Goal: Task Accomplishment & Management: Manage account settings

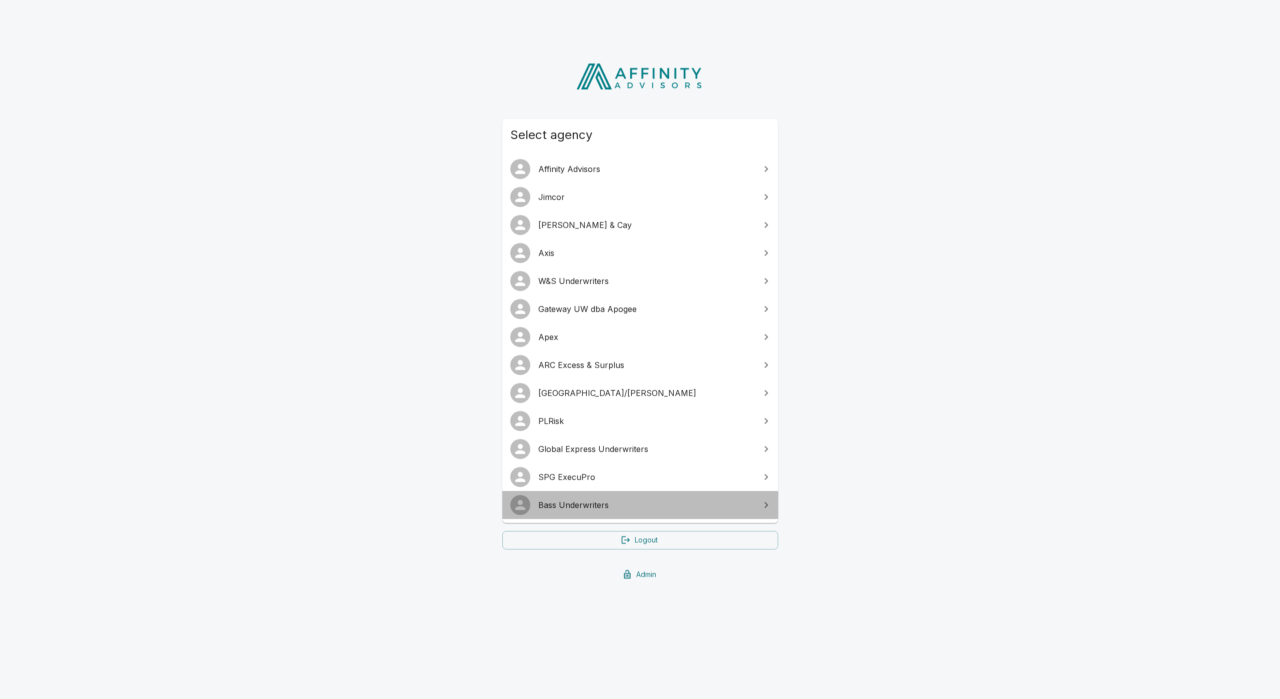
click at [636, 498] on link "Bass Underwriters" at bounding box center [640, 505] width 276 height 28
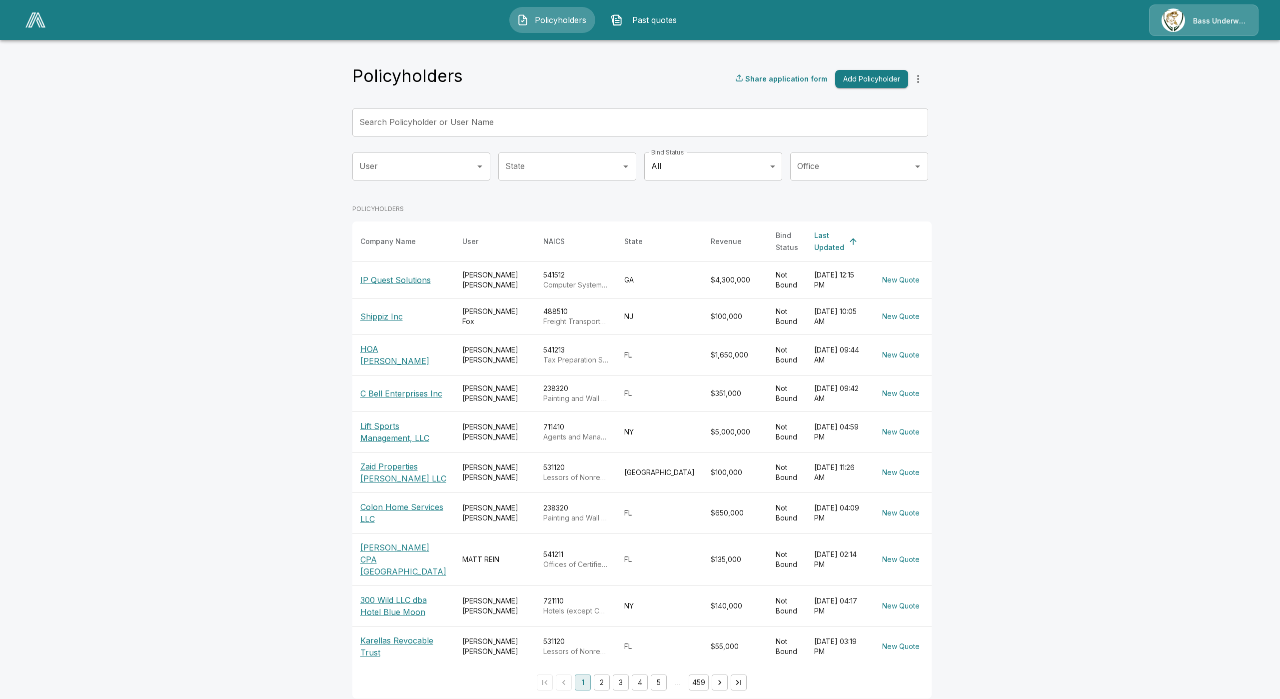
click at [32, 28] on link at bounding box center [35, 19] width 28 height 23
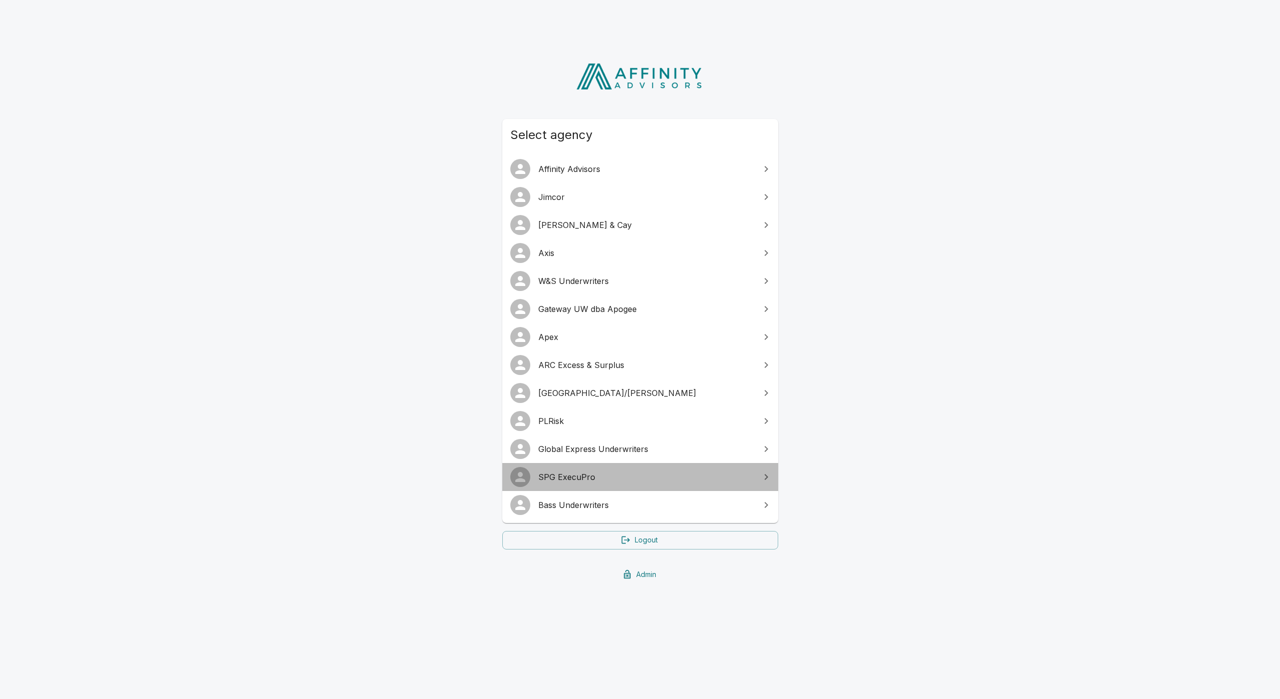
click at [571, 475] on span "SPG ExecuPro" at bounding box center [646, 477] width 216 height 12
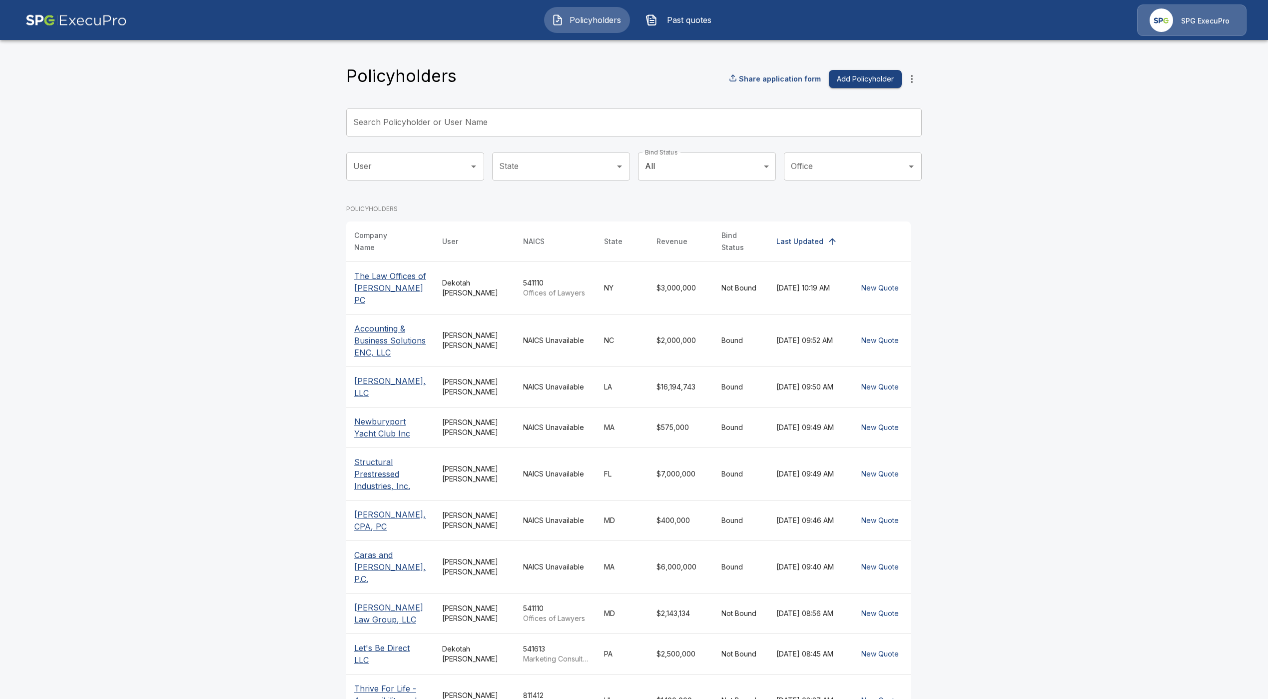
click at [549, 125] on input "Search Policyholder or User Name" at bounding box center [628, 122] width 565 height 28
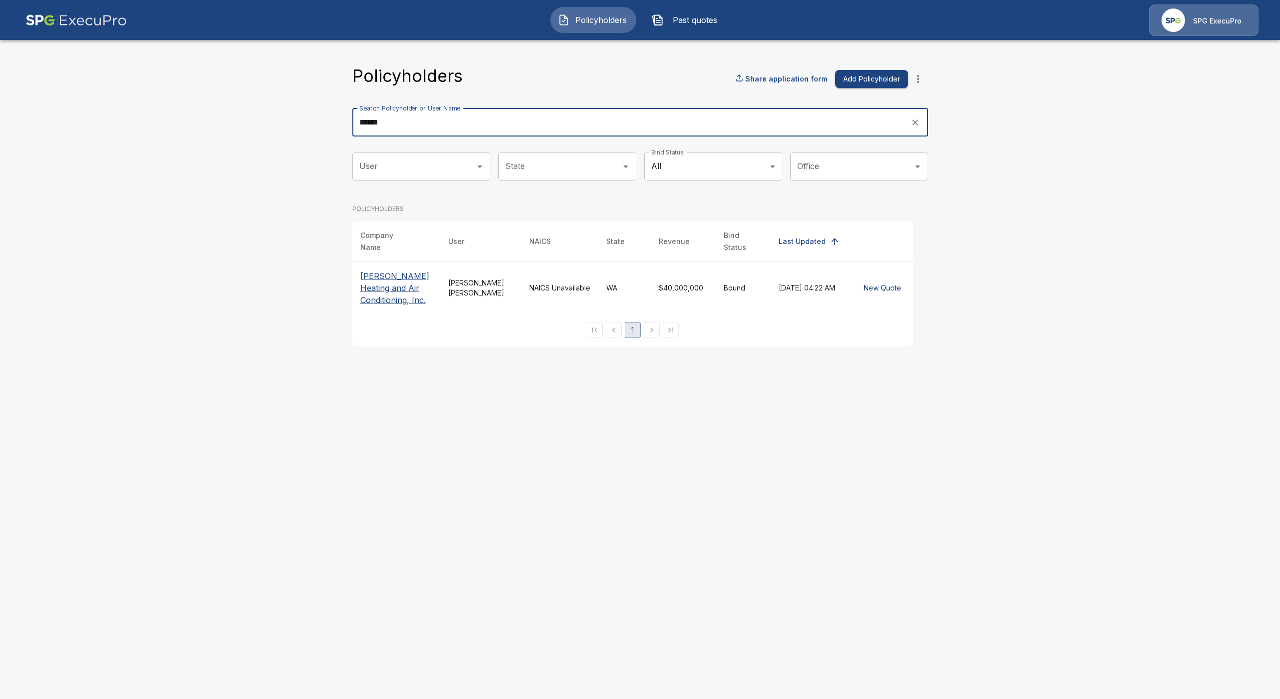
type input "******"
click at [375, 290] on p "[PERSON_NAME] Heating and Air Conditioning, Inc." at bounding box center [396, 288] width 72 height 36
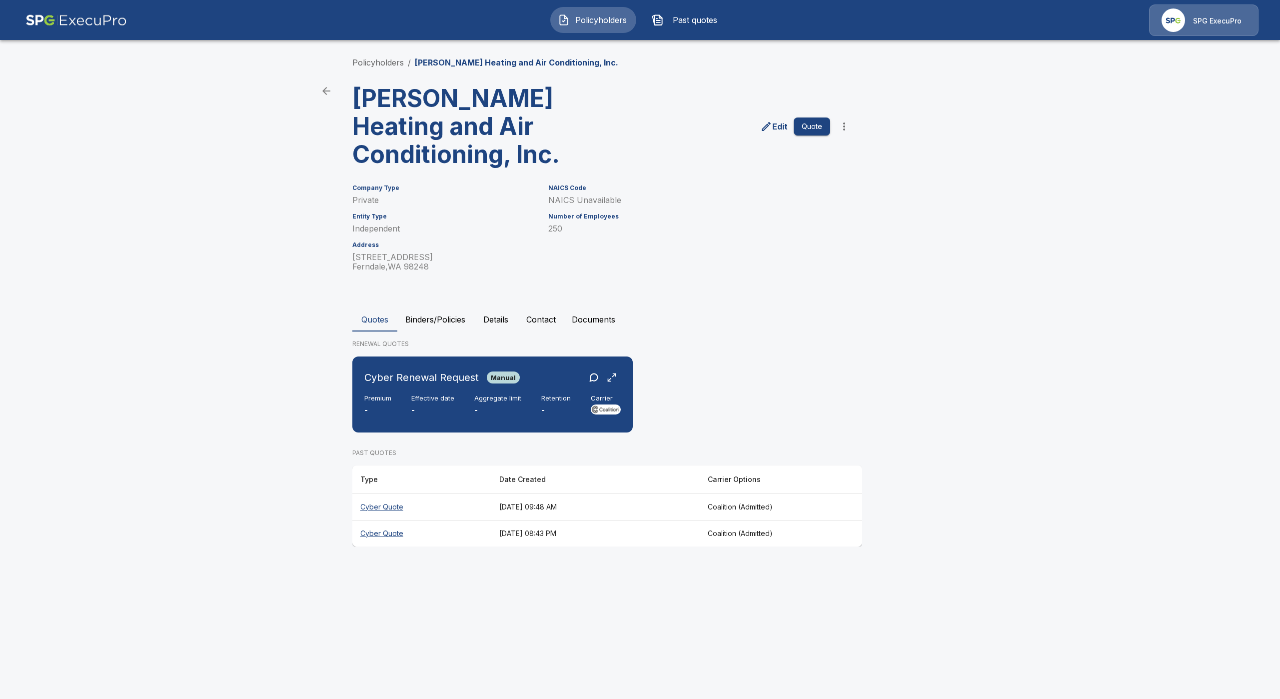
click at [376, 508] on th "Cyber Quote" at bounding box center [421, 506] width 139 height 26
drag, startPoint x: 624, startPoint y: 4, endPoint x: 613, endPoint y: 10, distance: 12.3
click at [620, 7] on div "Policyholders Past quotes SPG ExecuPro" at bounding box center [639, 20] width 1261 height 32
click at [608, 12] on button "Policyholders" at bounding box center [593, 20] width 86 height 26
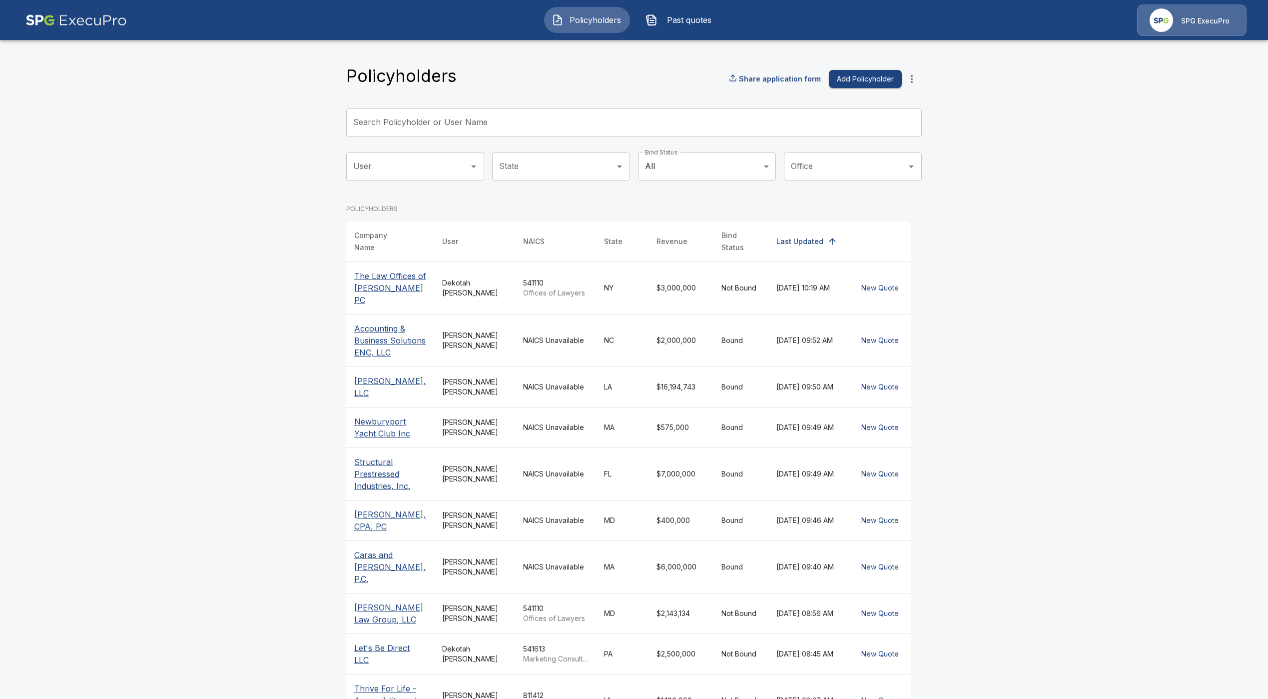
click at [432, 122] on input "Search Policyholder or User Name" at bounding box center [628, 122] width 565 height 28
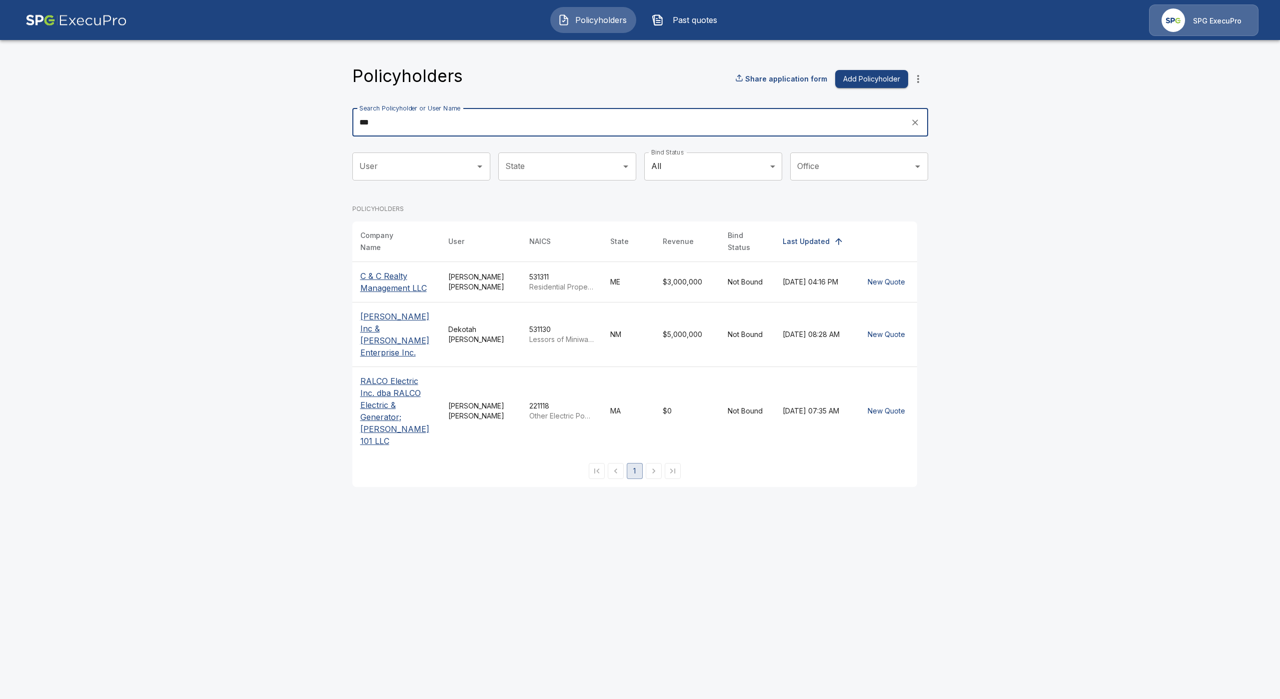
type input "***"
click at [394, 275] on p "C & C Realty Management LLC" at bounding box center [396, 282] width 72 height 24
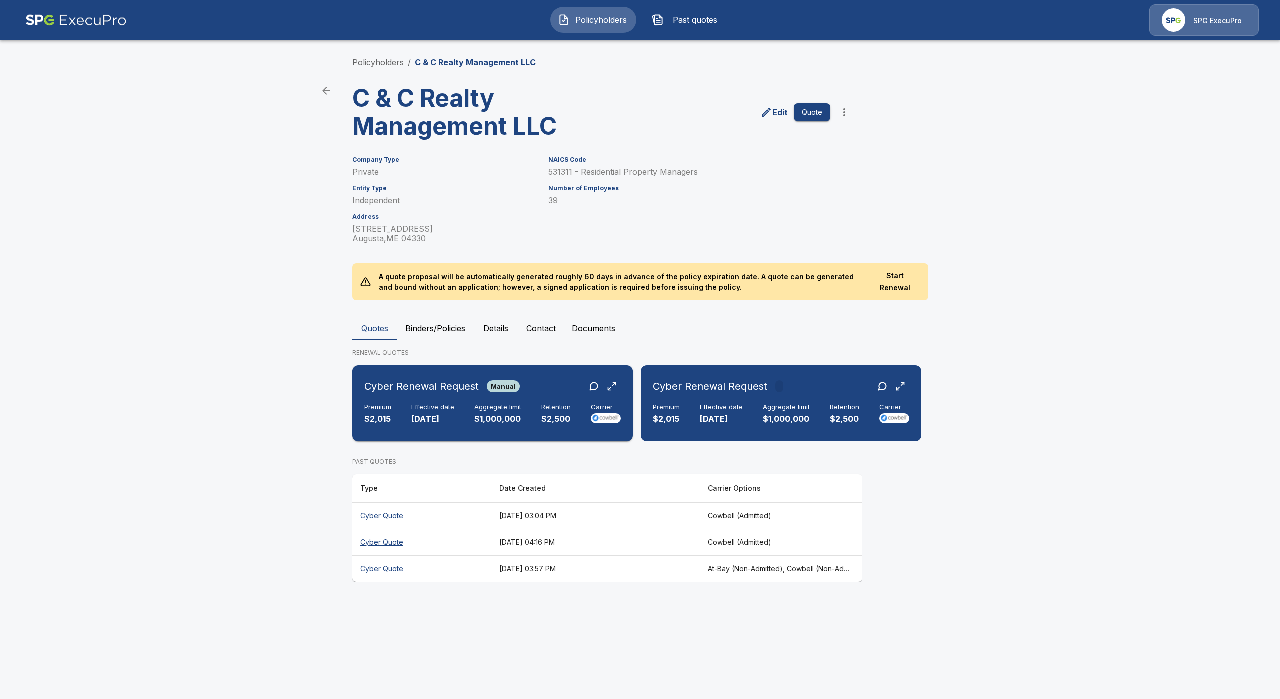
click at [460, 408] on div "Premium $2,015 Effective date 9/22/2025 Aggregate limit $1,000,000 Retention $2…" at bounding box center [492, 414] width 256 height 22
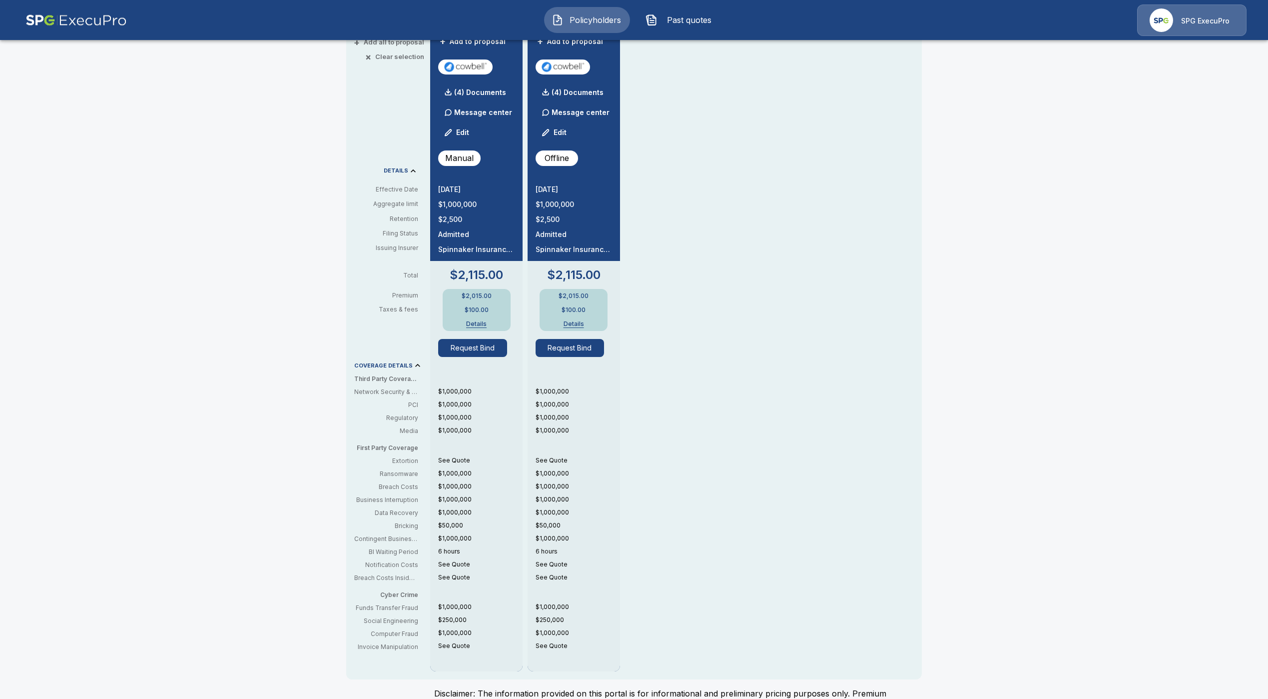
scroll to position [243, 0]
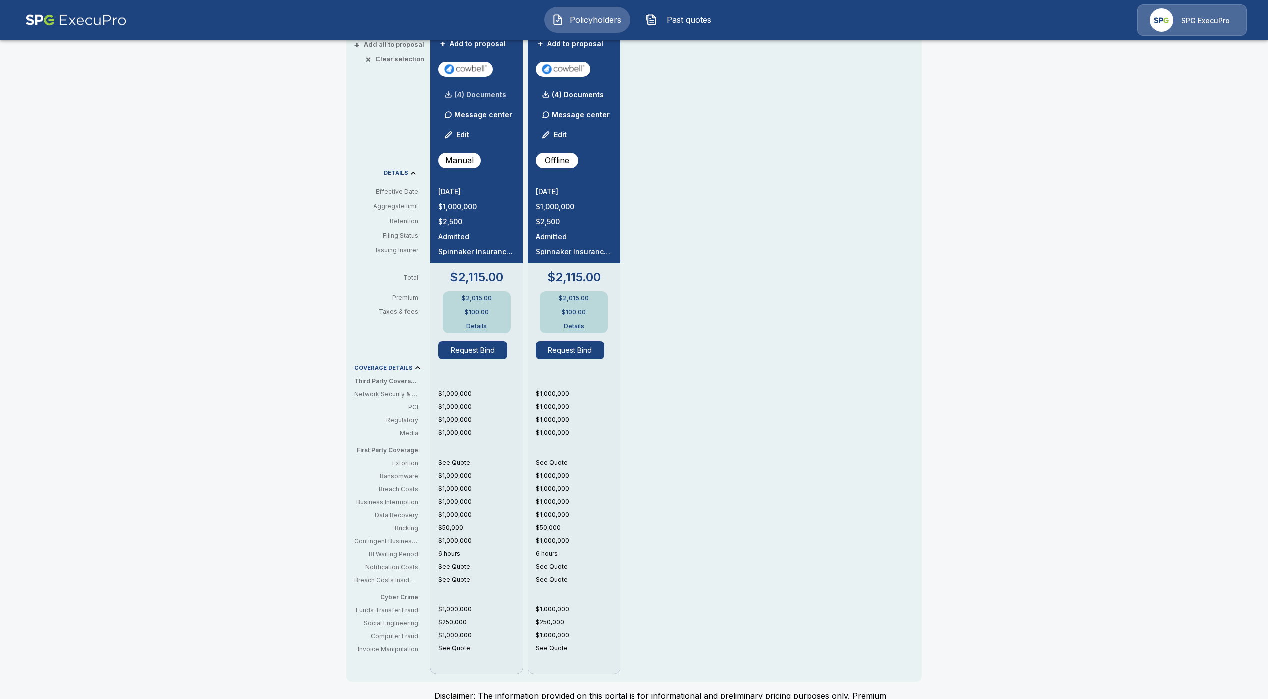
click at [483, 92] on p "(4) Documents" at bounding box center [480, 94] width 52 height 7
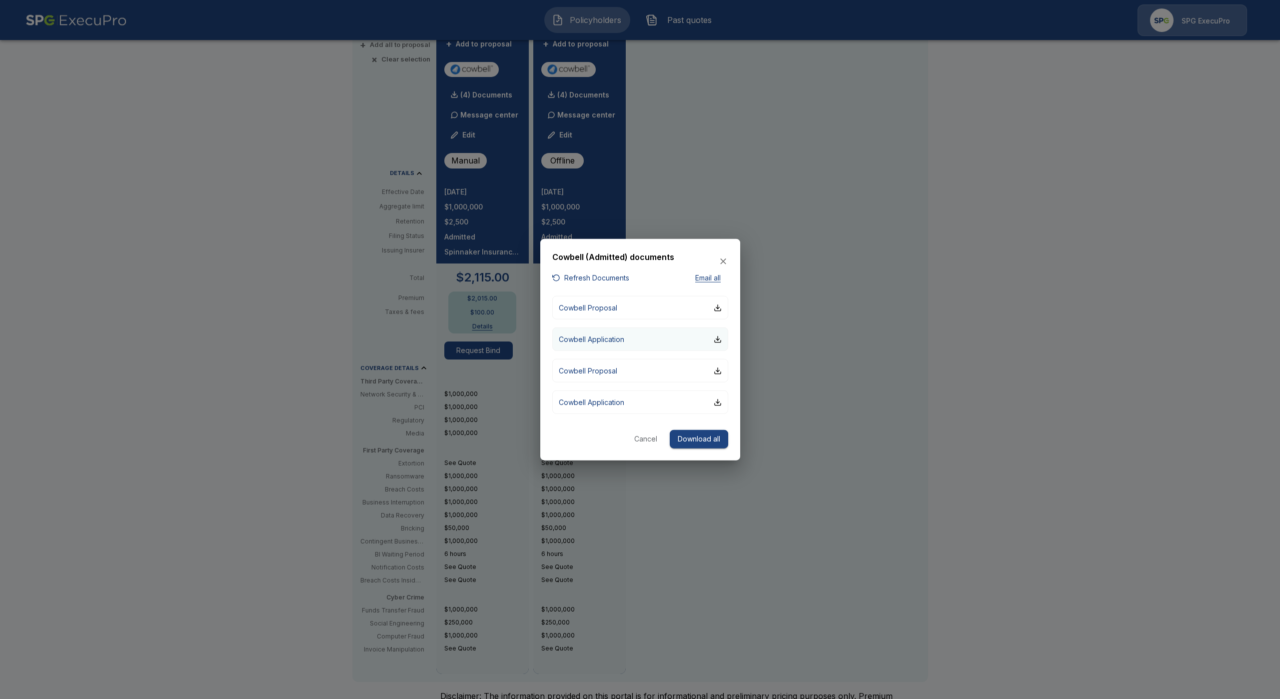
click at [607, 335] on p "Cowbell Application" at bounding box center [591, 339] width 65 height 10
click at [620, 316] on button "Cowbell Proposal" at bounding box center [640, 307] width 176 height 23
click at [627, 375] on button "Cowbell Proposal" at bounding box center [640, 370] width 176 height 23
click at [724, 262] on icon "button" at bounding box center [723, 261] width 6 height 6
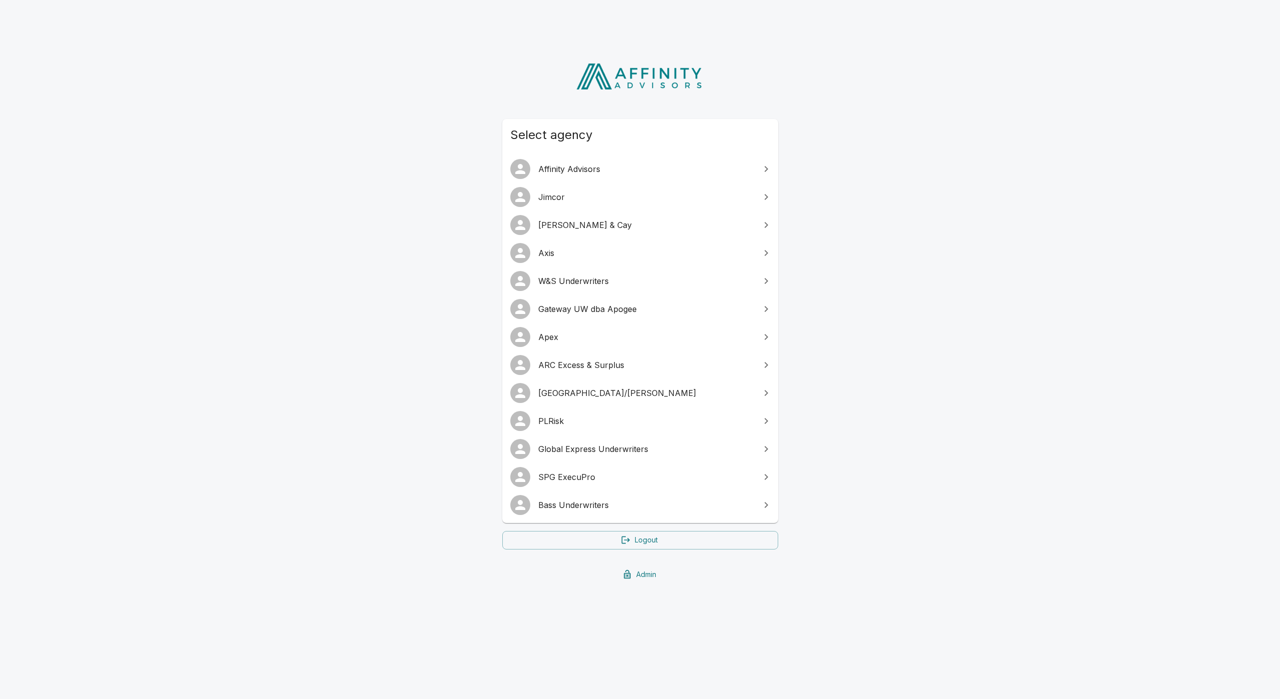
click at [611, 451] on span "Global Express Underwriters" at bounding box center [646, 449] width 216 height 12
click at [571, 510] on span "Bass Underwriters" at bounding box center [646, 505] width 216 height 12
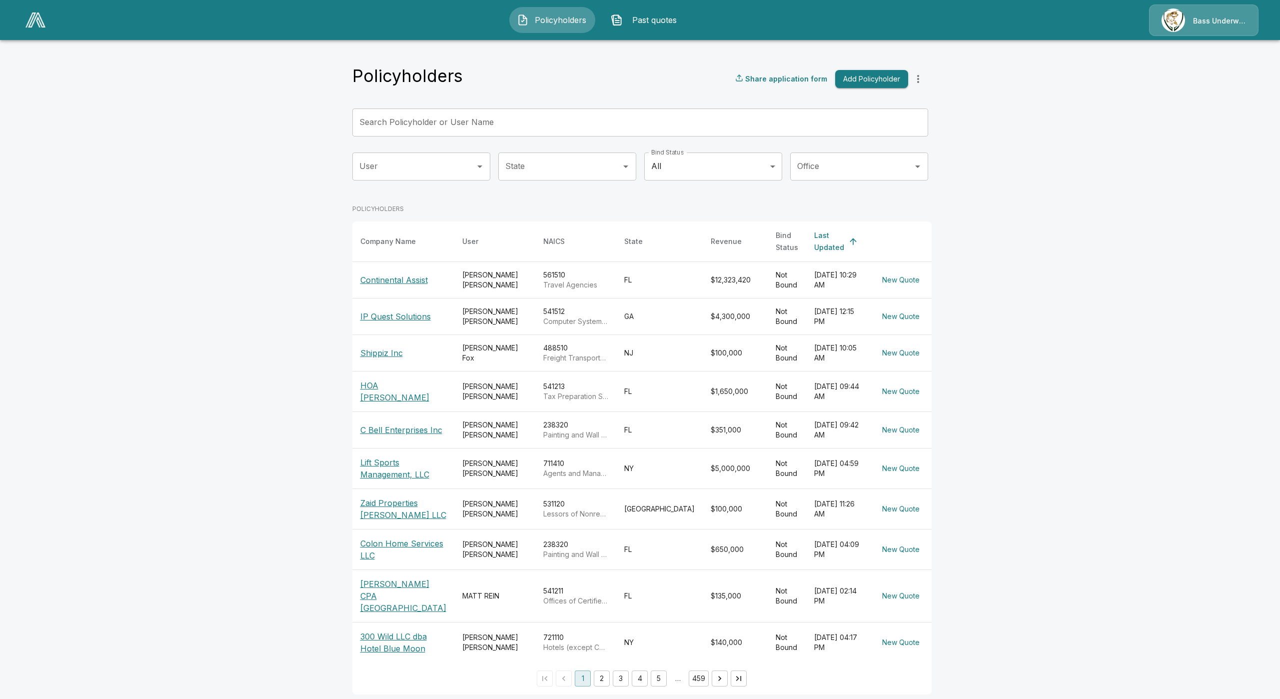
click at [397, 274] on p "Continental Assist" at bounding box center [403, 280] width 86 height 12
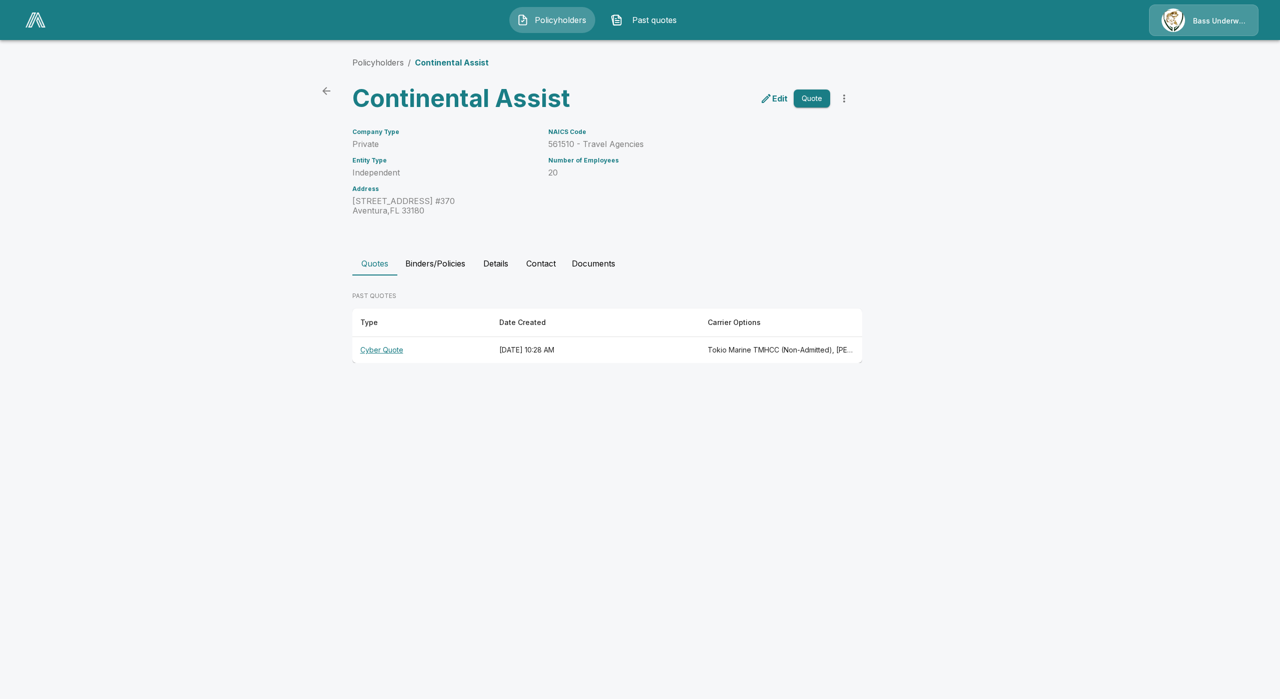
click at [503, 263] on button "Details" at bounding box center [495, 263] width 45 height 24
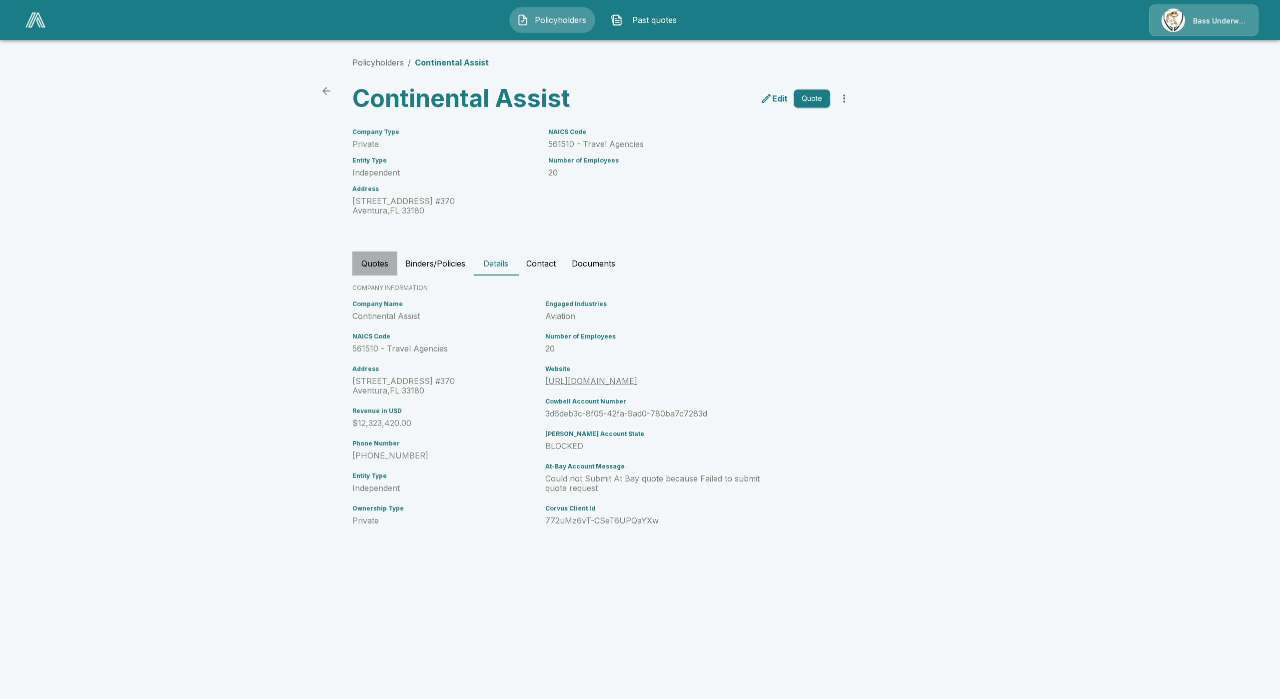
click at [378, 260] on button "Quotes" at bounding box center [374, 263] width 45 height 24
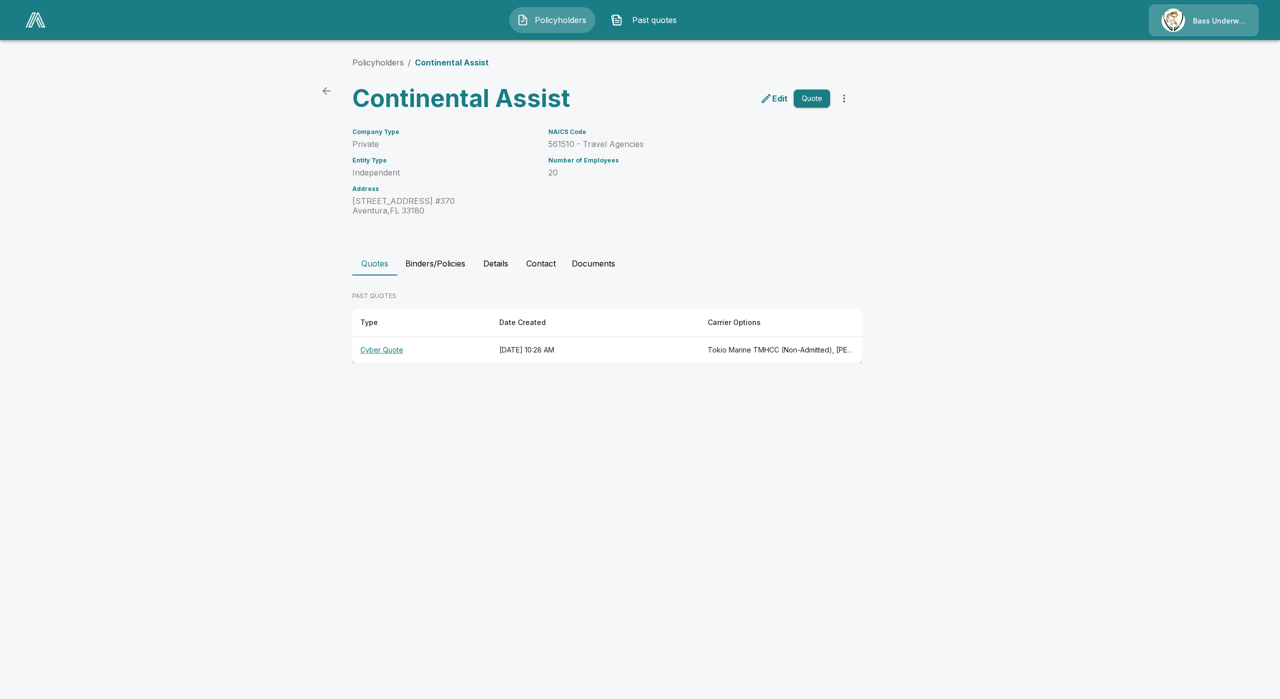
click at [392, 357] on th "Cyber Quote" at bounding box center [421, 350] width 139 height 26
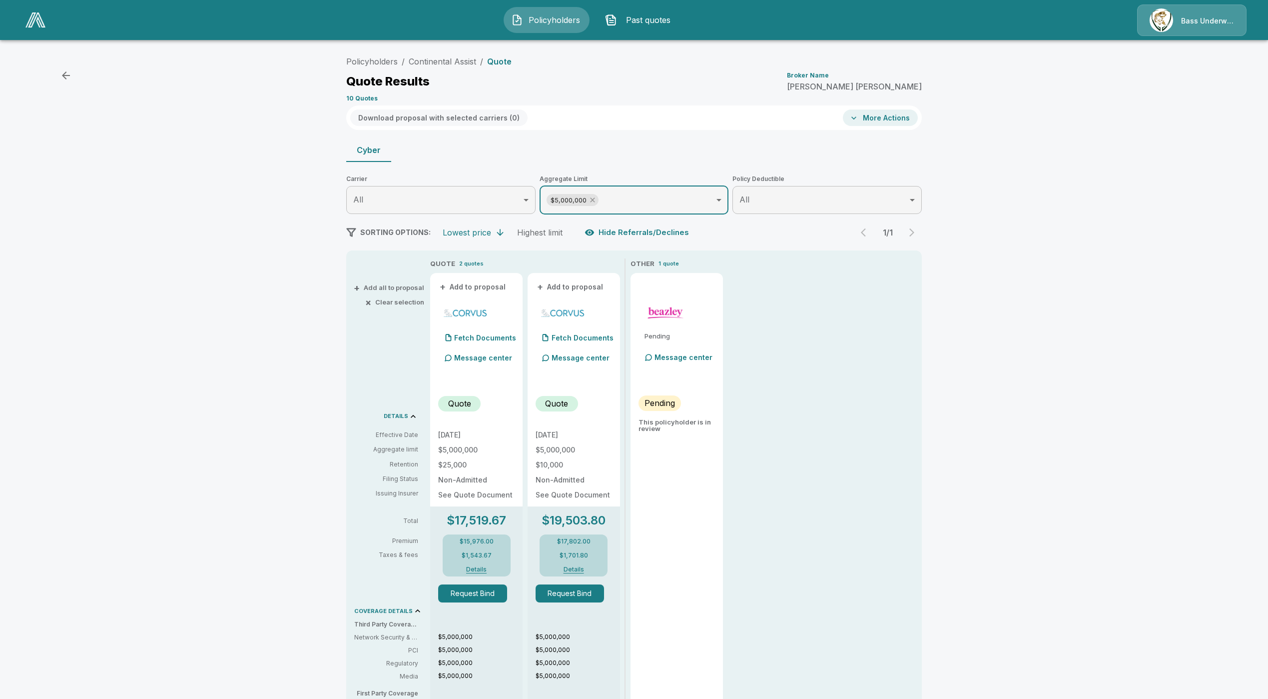
click at [594, 199] on icon at bounding box center [593, 200] width 8 height 8
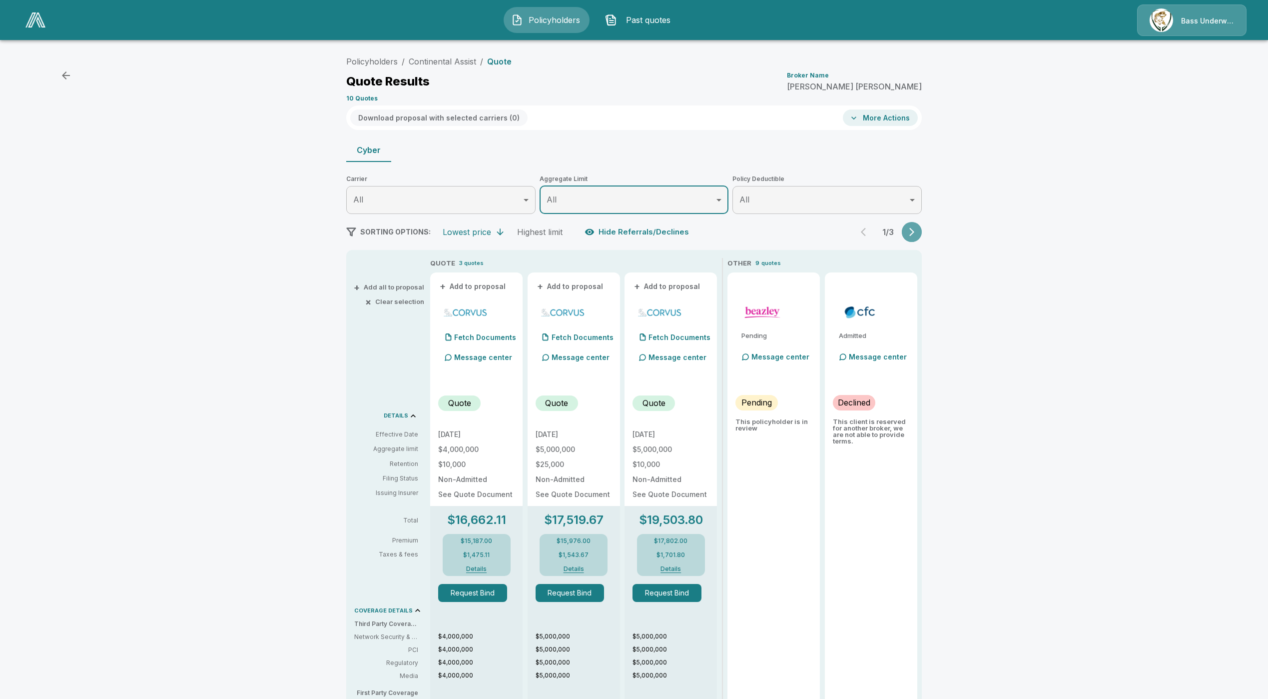
click at [915, 228] on icon "button" at bounding box center [912, 232] width 10 height 10
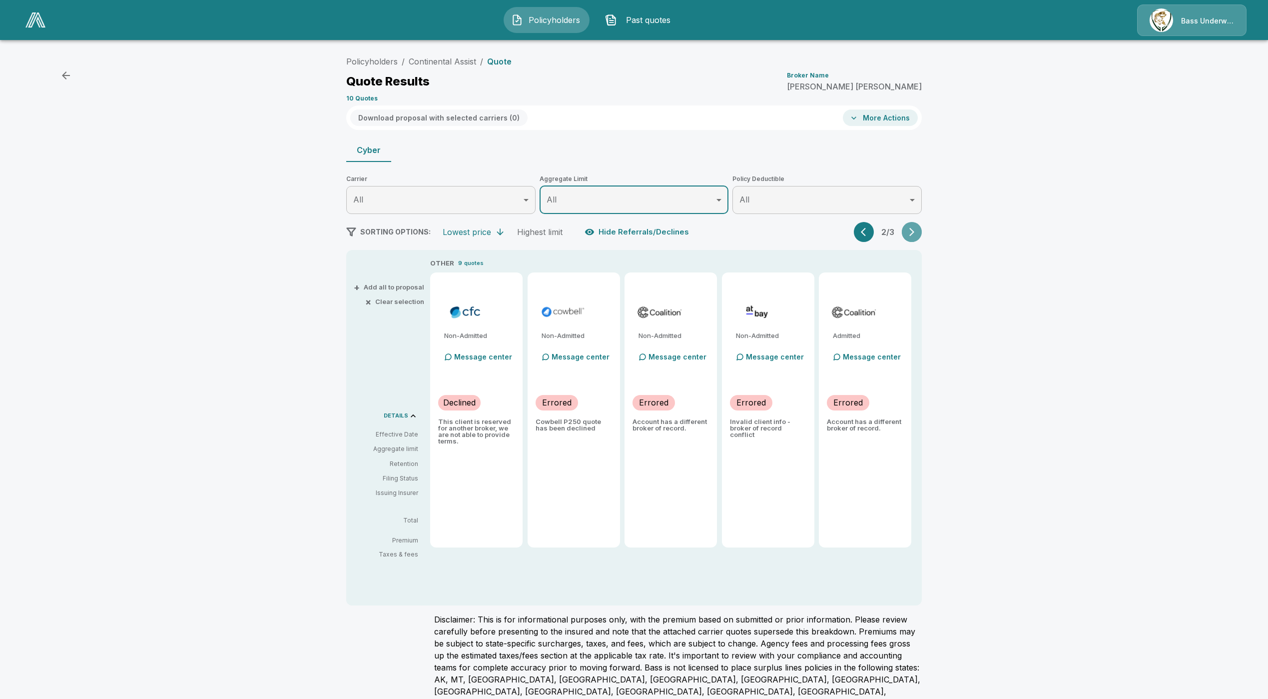
click at [912, 227] on button "button" at bounding box center [912, 232] width 20 height 20
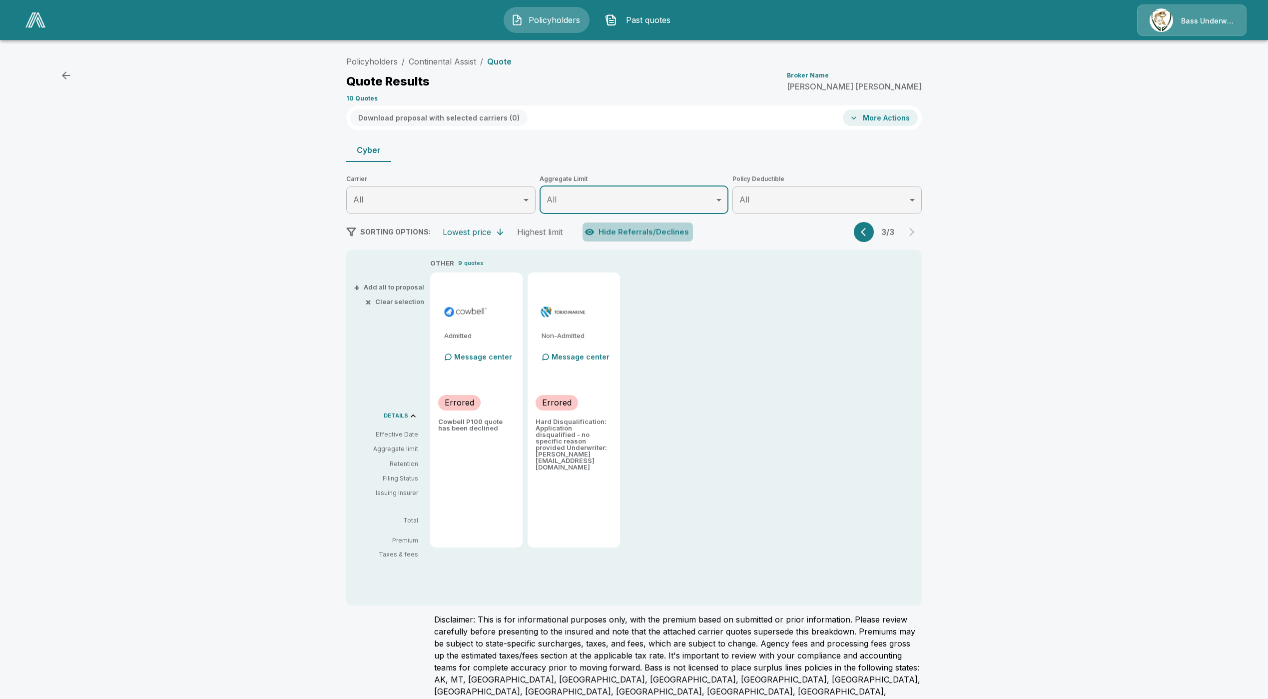
click at [664, 227] on button "Hide Referrals/Declines" at bounding box center [638, 231] width 110 height 19
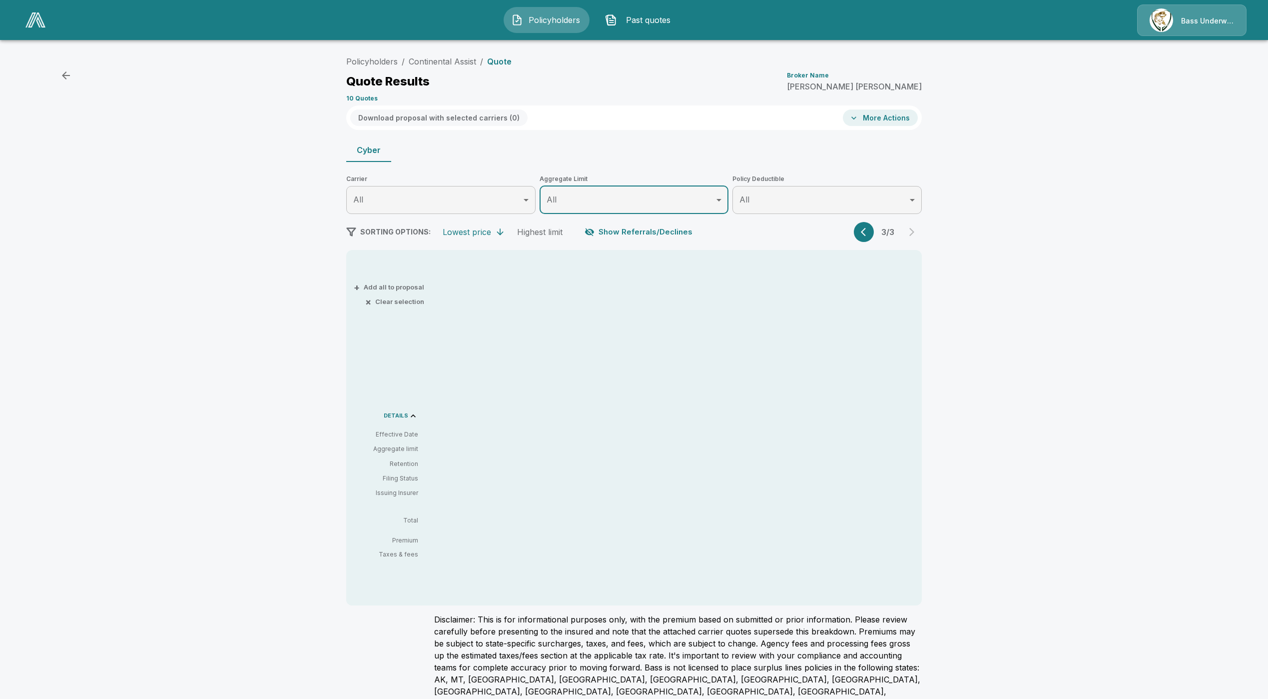
click at [686, 230] on button "Show Referrals/Declines" at bounding box center [640, 231] width 114 height 19
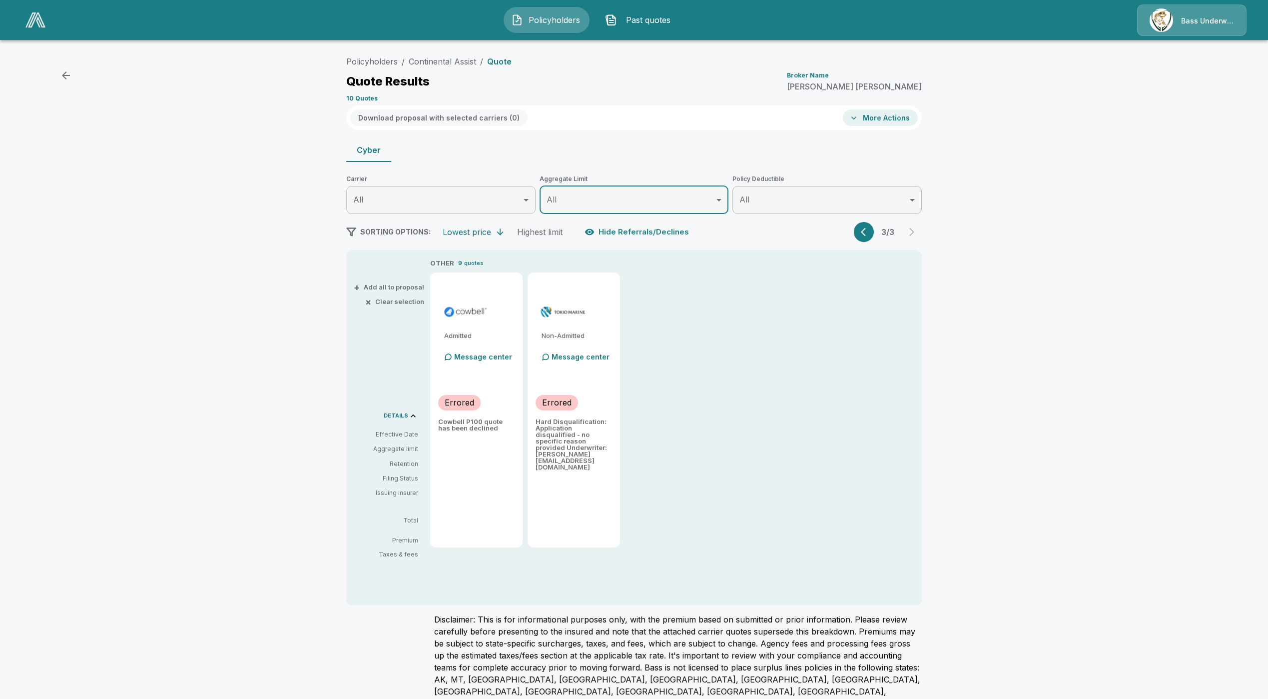
click at [865, 224] on button "button" at bounding box center [864, 232] width 20 height 20
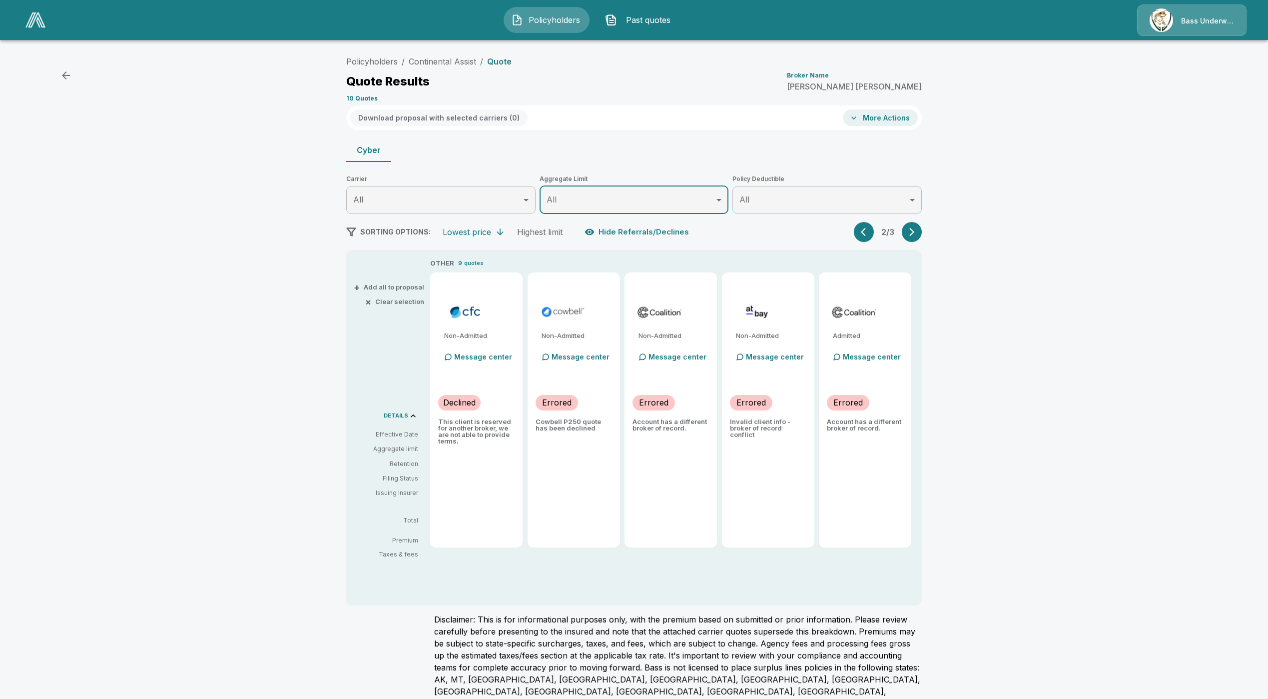
click at [878, 235] on div "2 / 3" at bounding box center [888, 232] width 68 height 20
click at [874, 235] on button "button" at bounding box center [864, 232] width 20 height 20
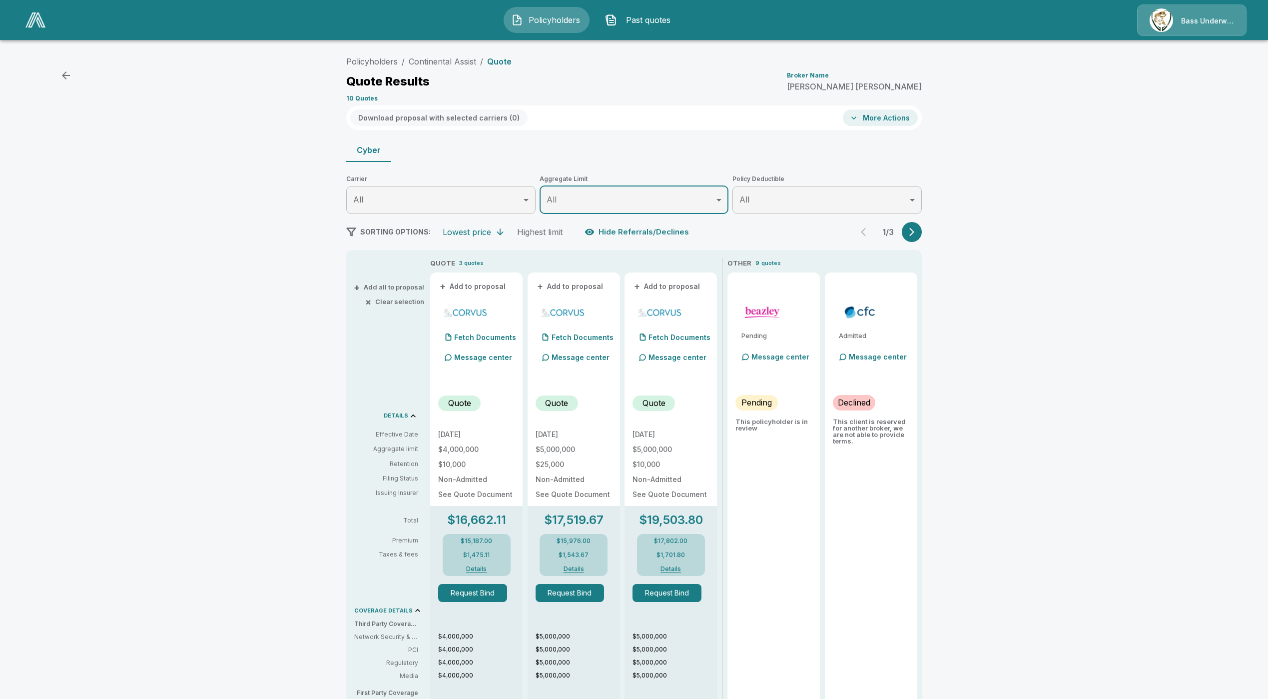
click at [656, 228] on button "Hide Referrals/Declines" at bounding box center [638, 231] width 110 height 19
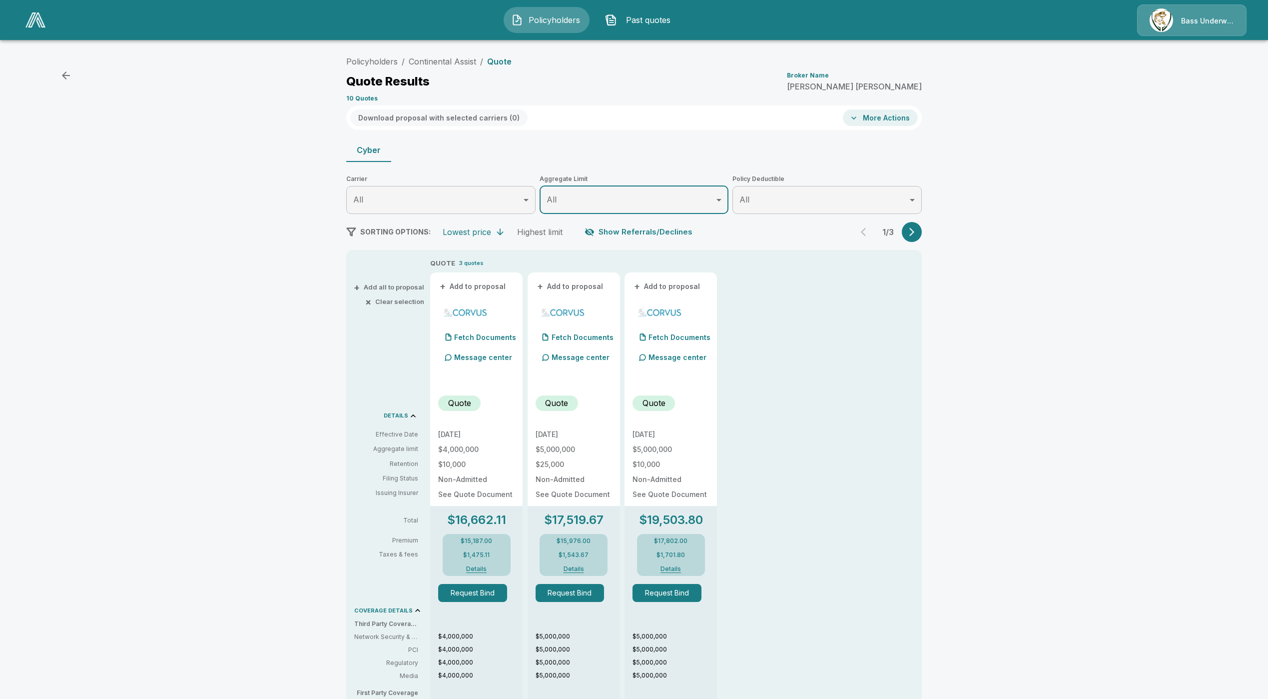
click at [656, 231] on button "Show Referrals/Declines" at bounding box center [640, 231] width 114 height 19
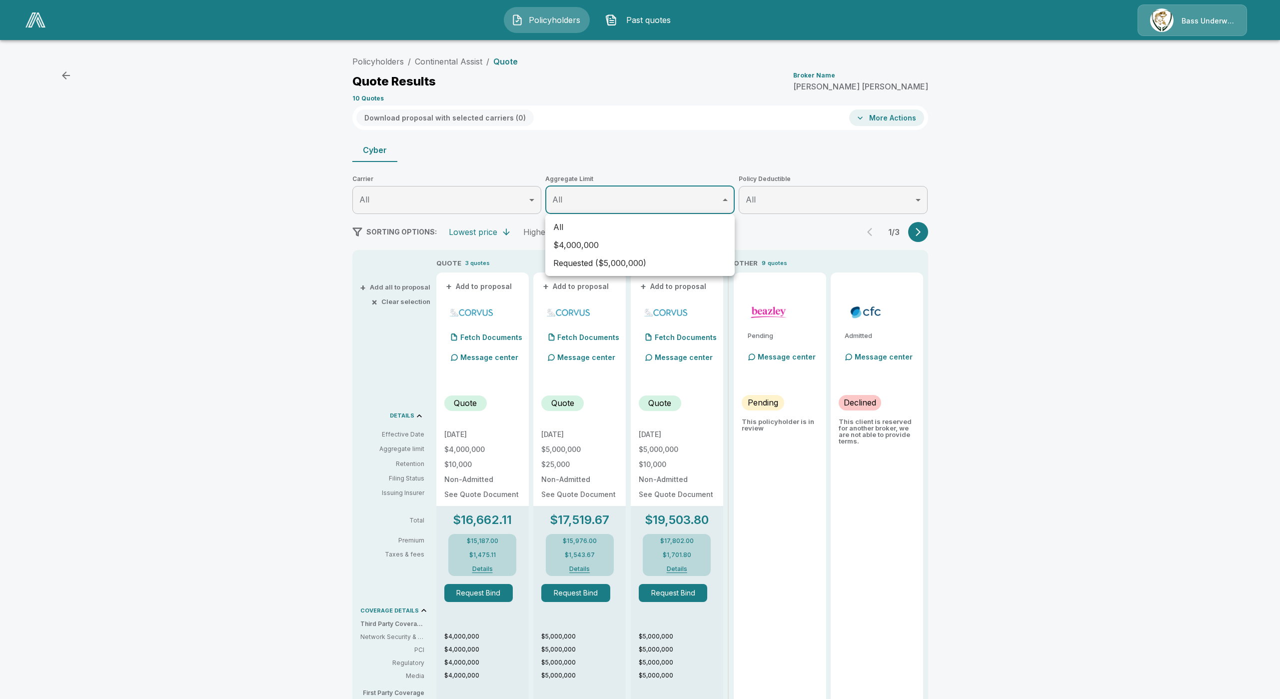
click at [683, 208] on body "Policyholders Past quotes Bass Underwriters Policyholders / Continental Assist …" at bounding box center [640, 532] width 1280 height 1064
click at [196, 345] on div at bounding box center [640, 349] width 1280 height 699
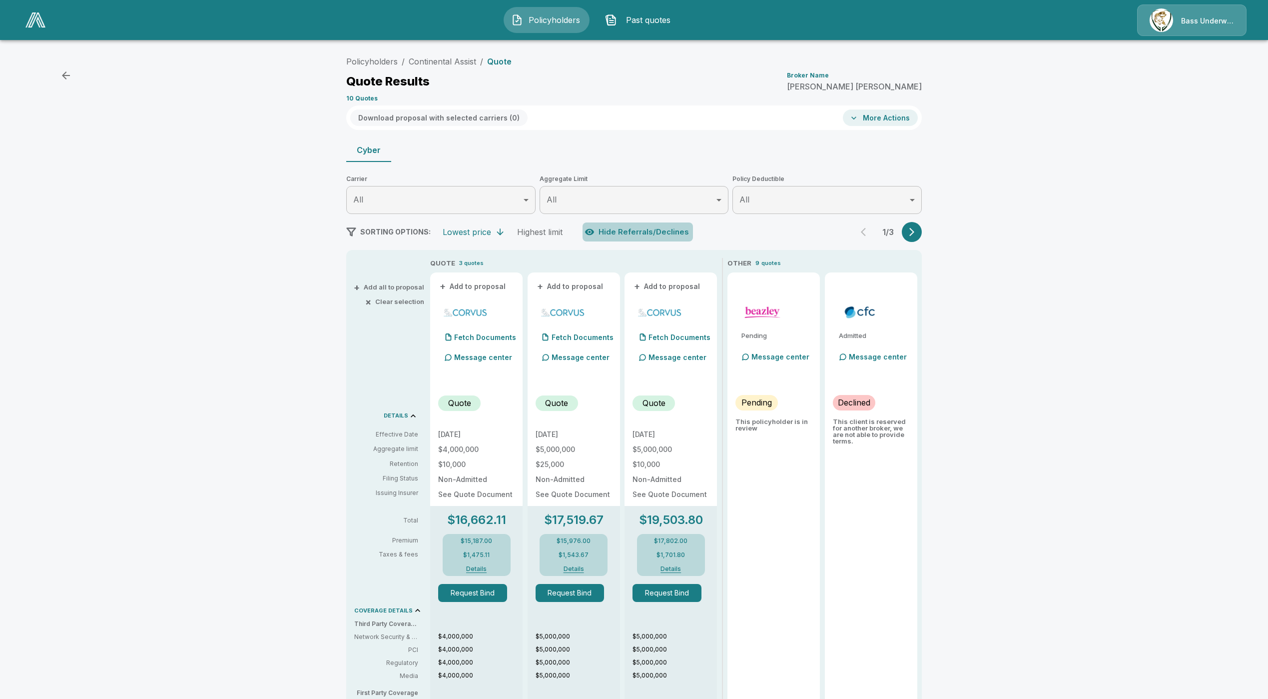
click at [645, 233] on button "Hide Referrals/Declines" at bounding box center [638, 231] width 110 height 19
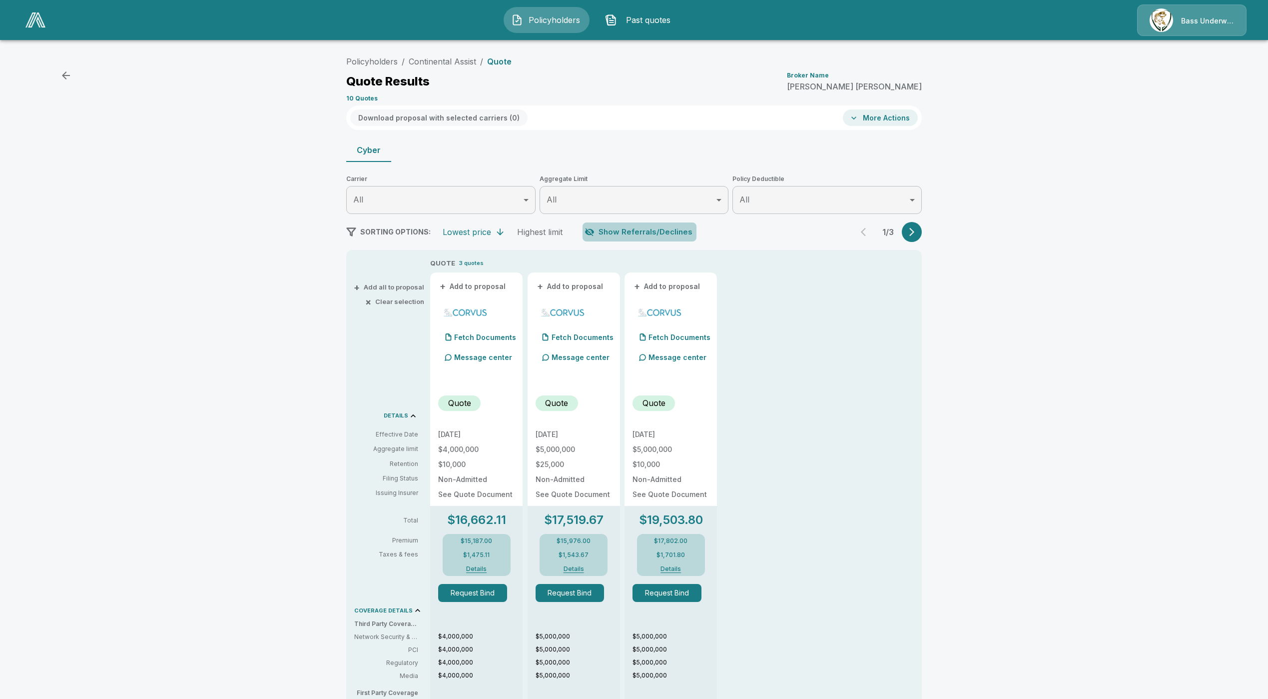
click at [645, 233] on button "Show Referrals/Declines" at bounding box center [640, 231] width 114 height 19
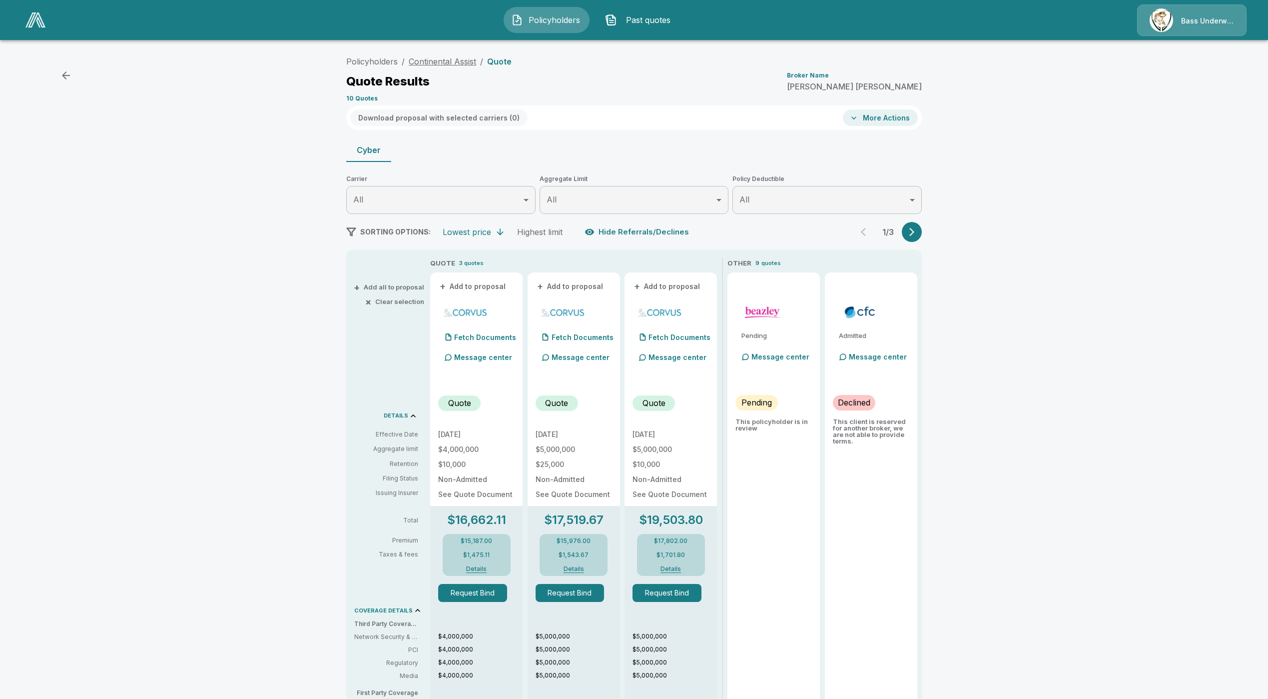
click at [447, 62] on link "Continental Assist" at bounding box center [442, 61] width 67 height 10
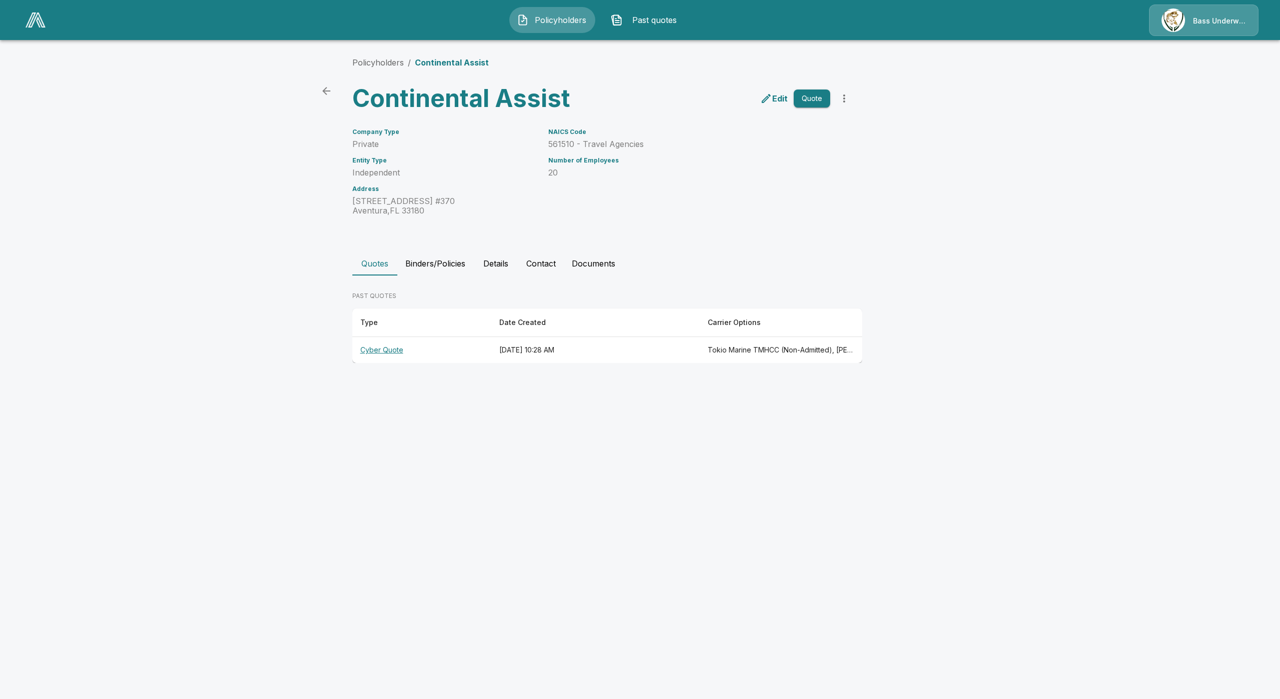
click at [425, 259] on button "Binders/Policies" at bounding box center [435, 263] width 76 height 24
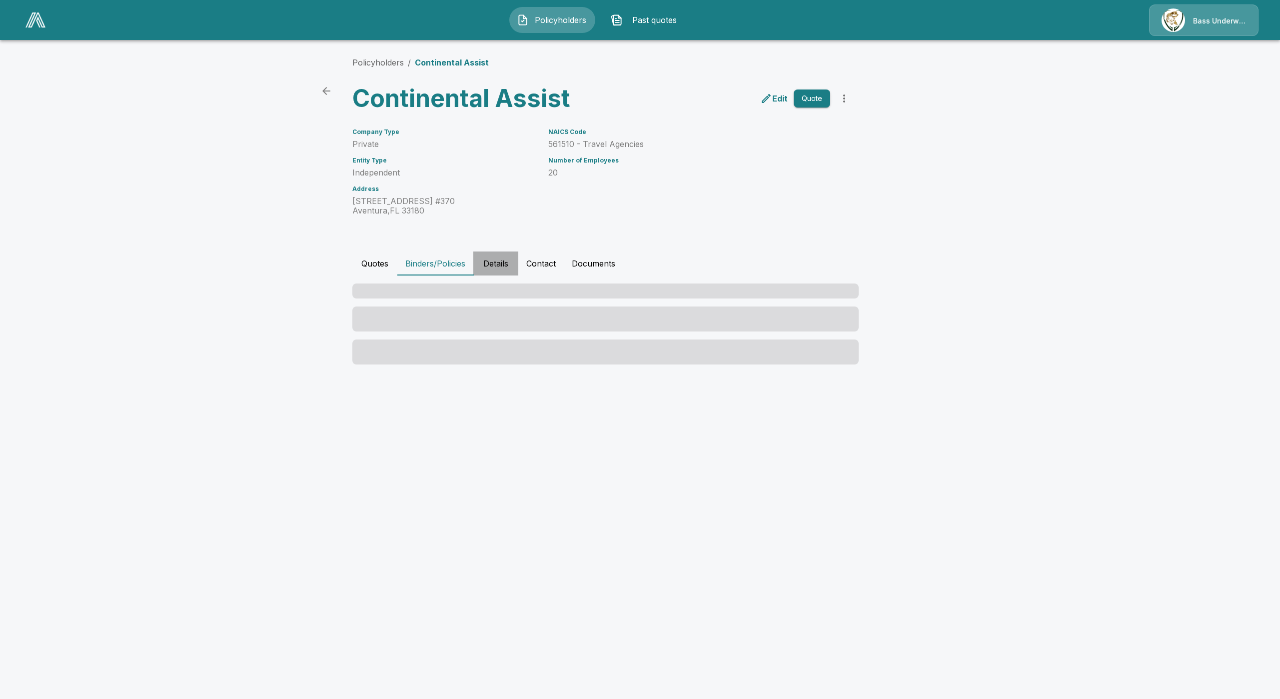
click at [510, 263] on button "Details" at bounding box center [495, 263] width 45 height 24
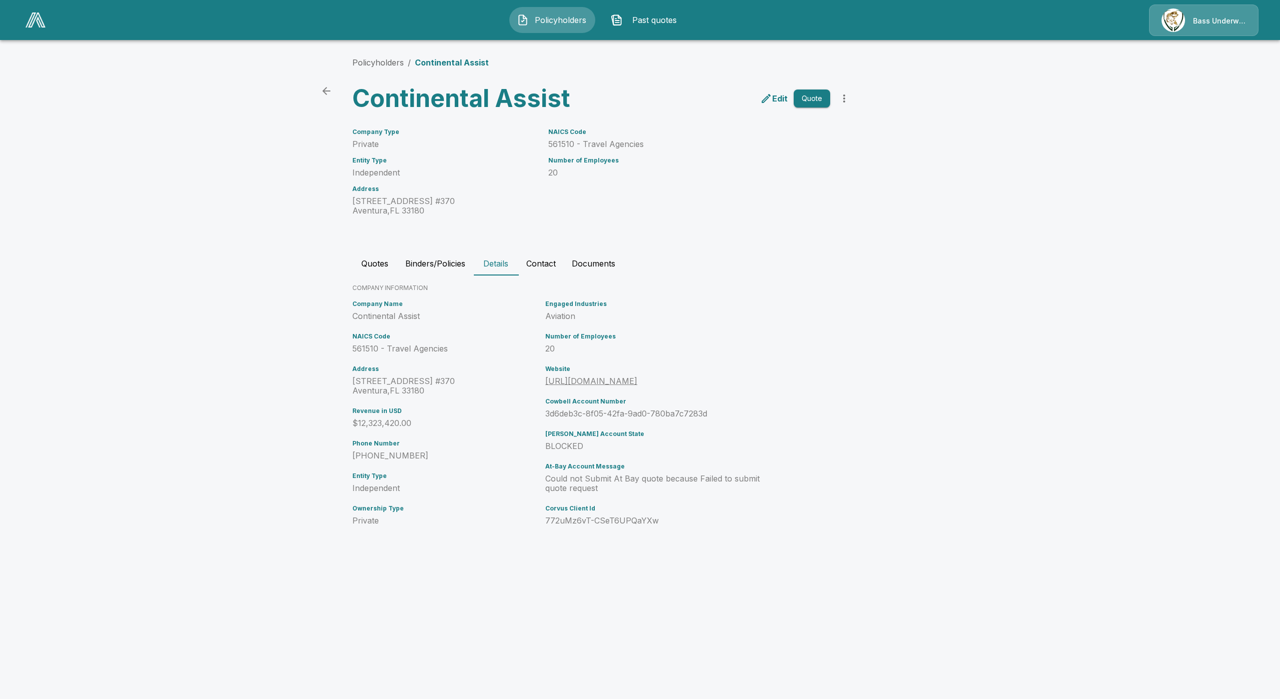
click at [382, 261] on button "Quotes" at bounding box center [374, 263] width 45 height 24
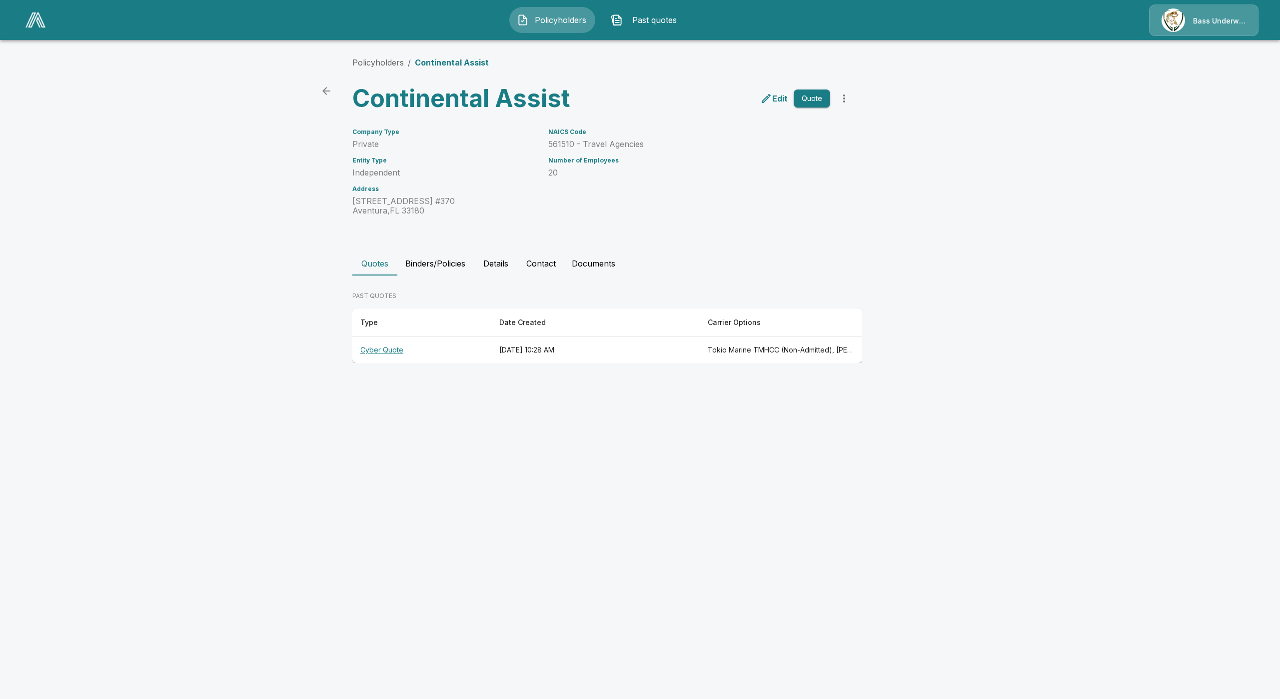
click at [386, 352] on th "Cyber Quote" at bounding box center [421, 350] width 139 height 26
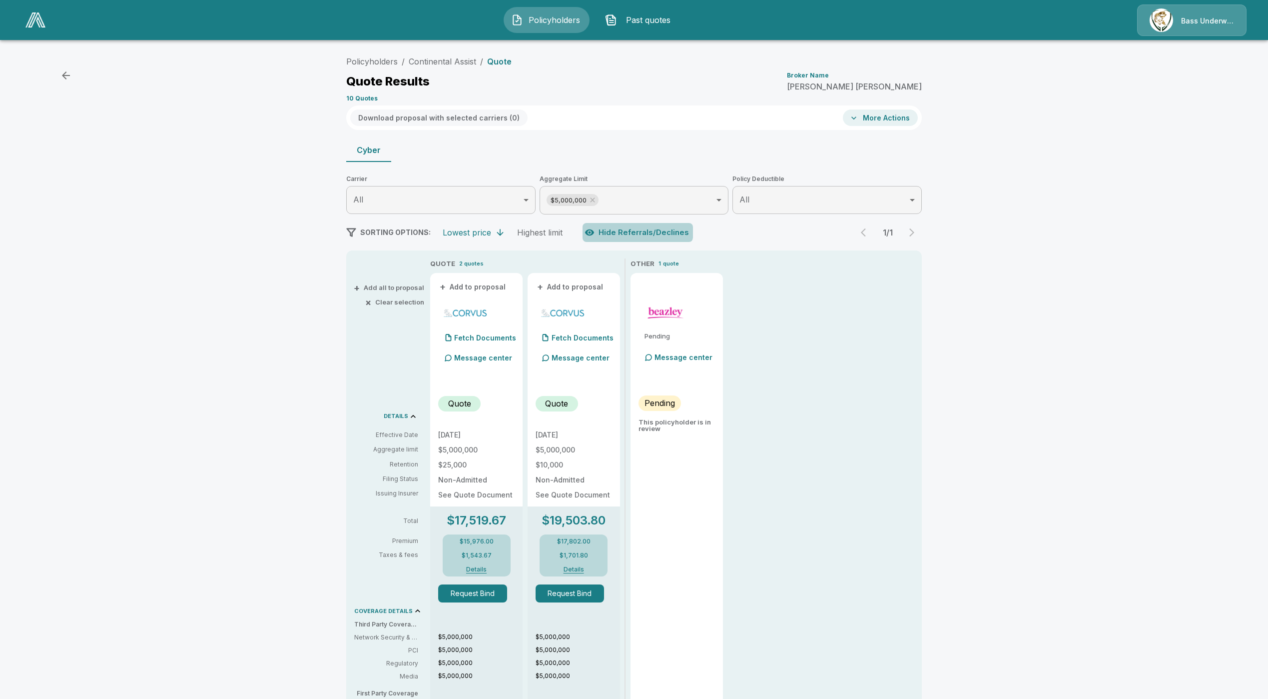
click at [641, 230] on button "Hide Referrals/Declines" at bounding box center [638, 232] width 110 height 19
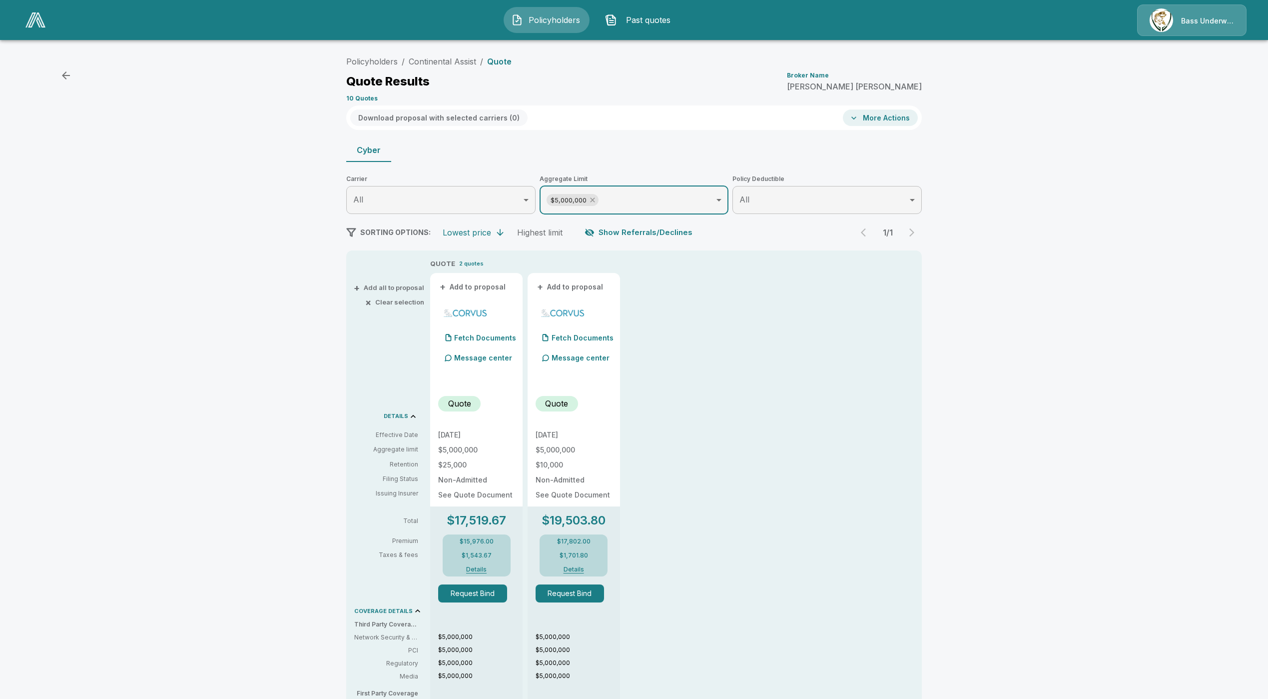
click at [597, 196] on icon at bounding box center [593, 200] width 8 height 8
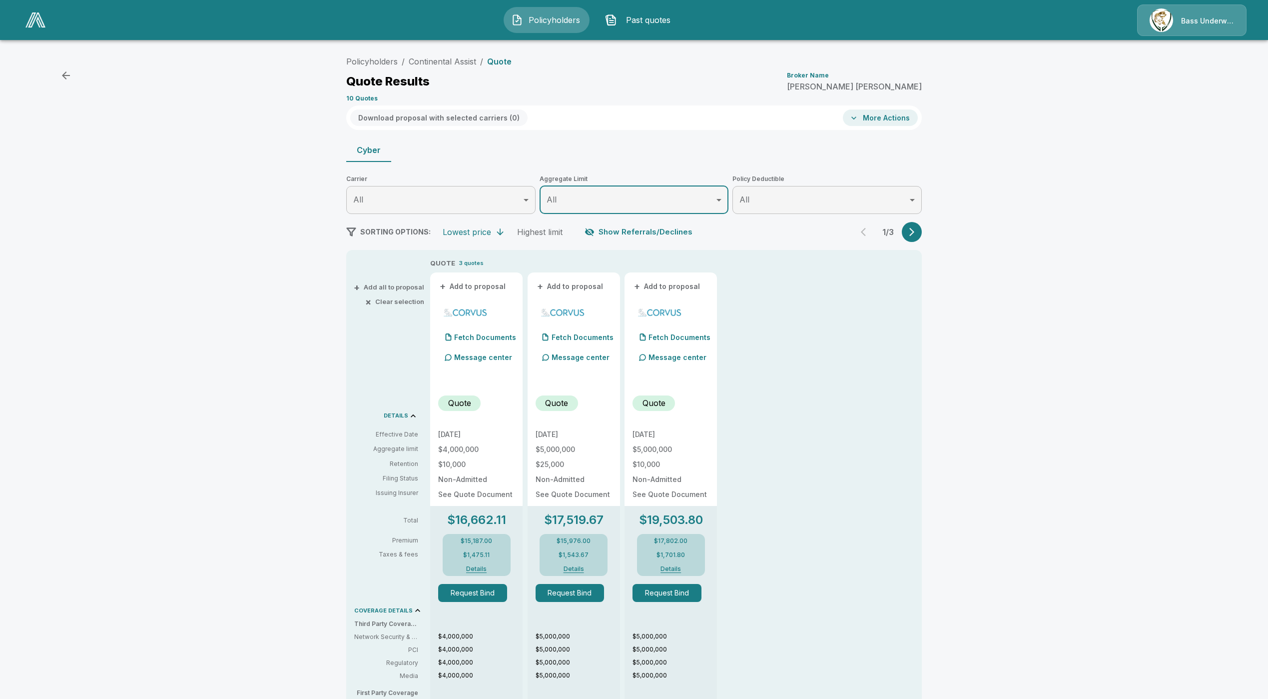
click at [616, 235] on button "Show Referrals/Declines" at bounding box center [640, 231] width 114 height 19
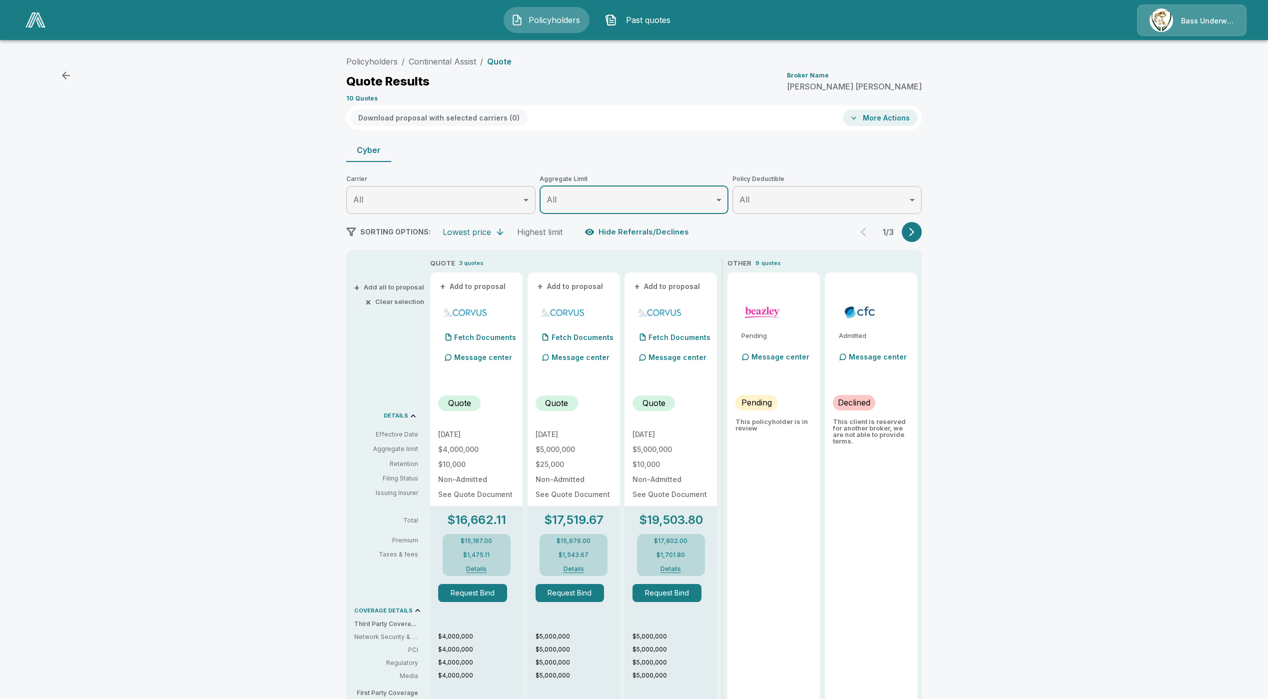
click at [922, 232] on button "button" at bounding box center [912, 232] width 20 height 20
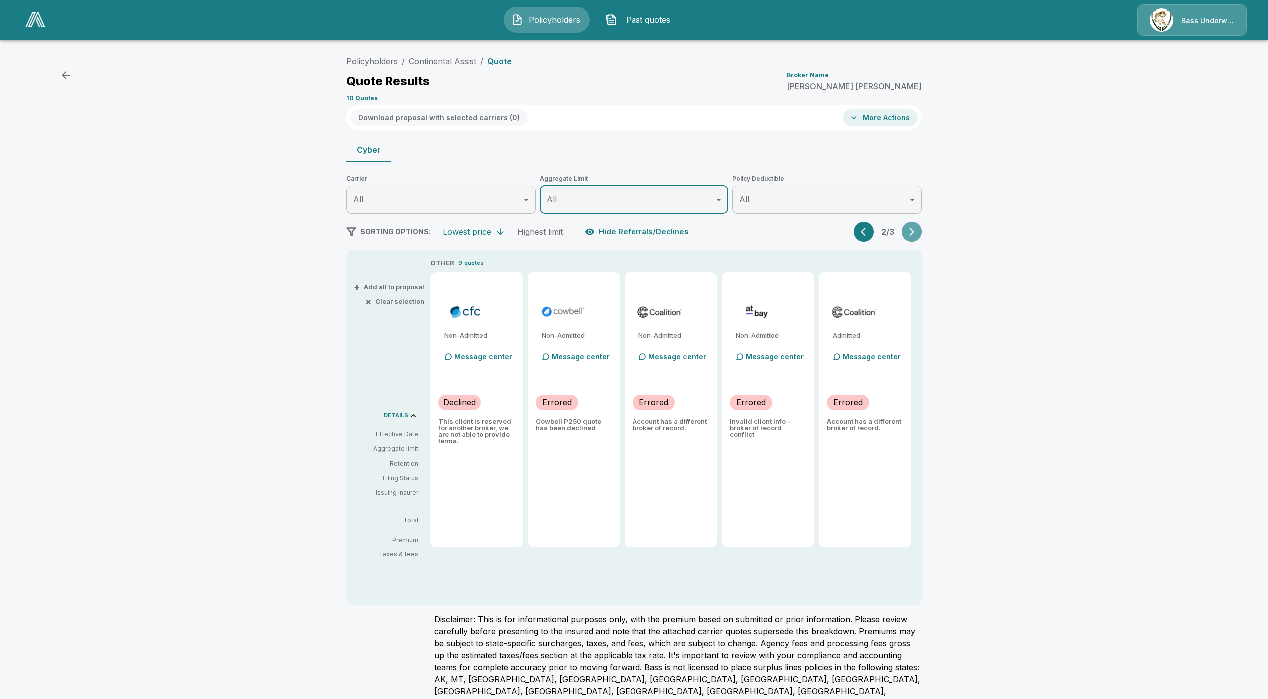
click at [922, 231] on button "button" at bounding box center [912, 232] width 20 height 20
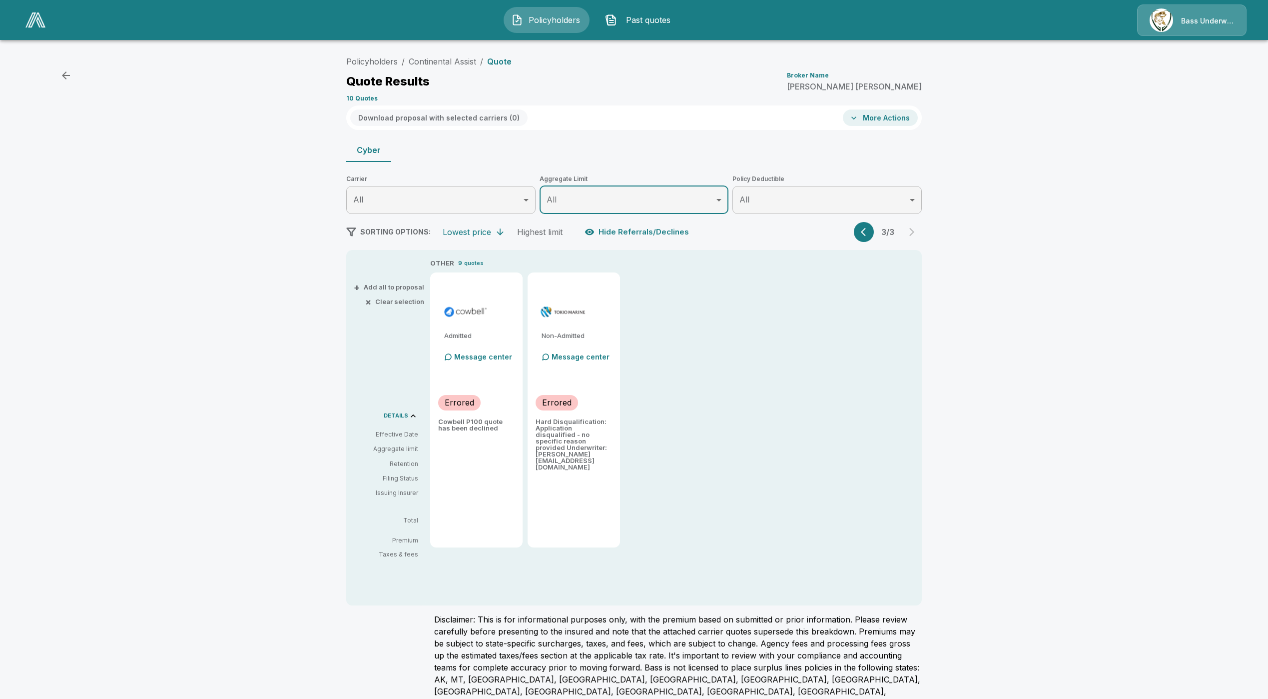
click at [871, 234] on icon "button" at bounding box center [866, 232] width 10 height 10
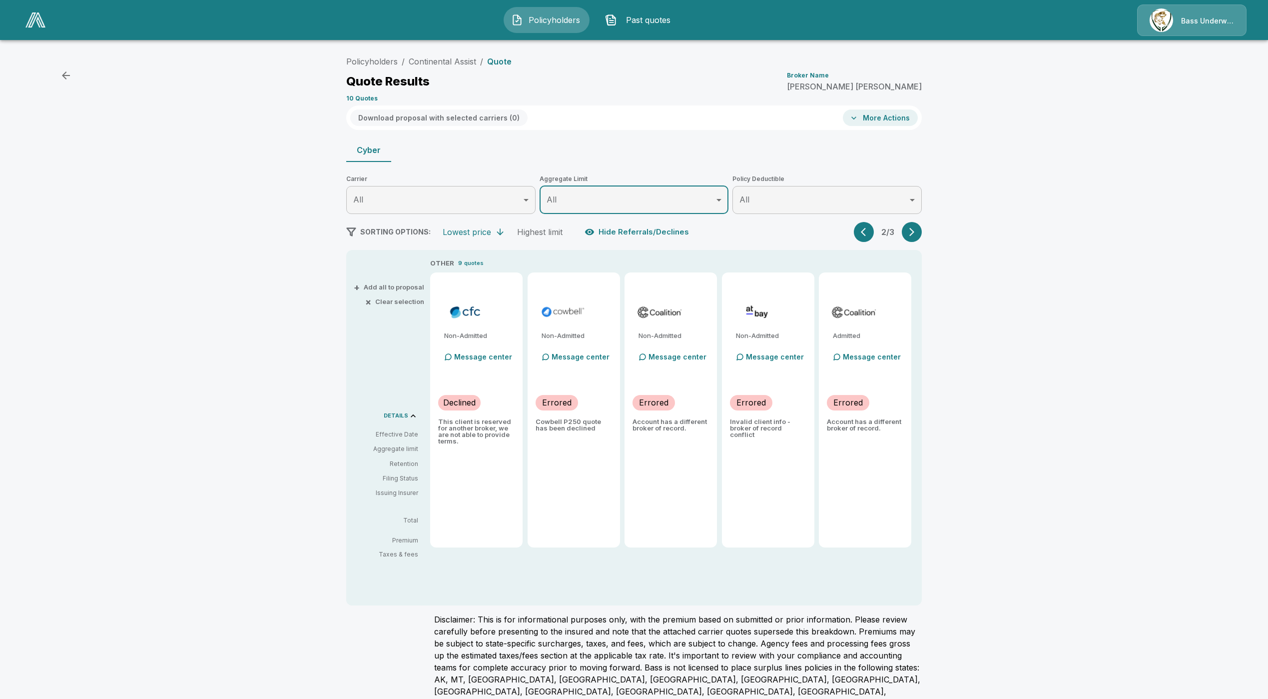
click at [866, 234] on icon "button" at bounding box center [863, 232] width 5 height 8
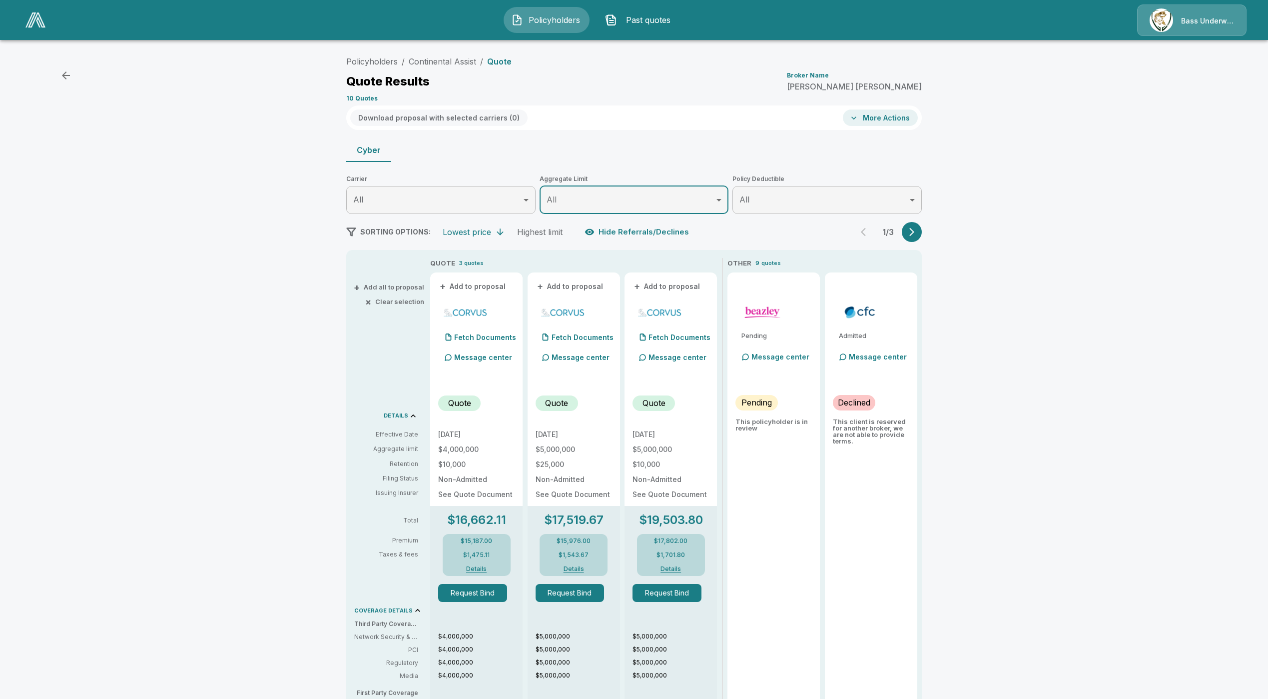
click at [906, 239] on div "1 / 3" at bounding box center [888, 232] width 68 height 20
click at [929, 232] on div "Policyholders / Continental Assist / Quote Quote Results Broker Name Dylan Boss…" at bounding box center [634, 557] width 600 height 1013
click at [928, 230] on div "Policyholders / Continental Assist / Quote Quote Results Broker Name Dylan Boss…" at bounding box center [634, 557] width 600 height 1013
click at [912, 234] on button "button" at bounding box center [912, 232] width 20 height 20
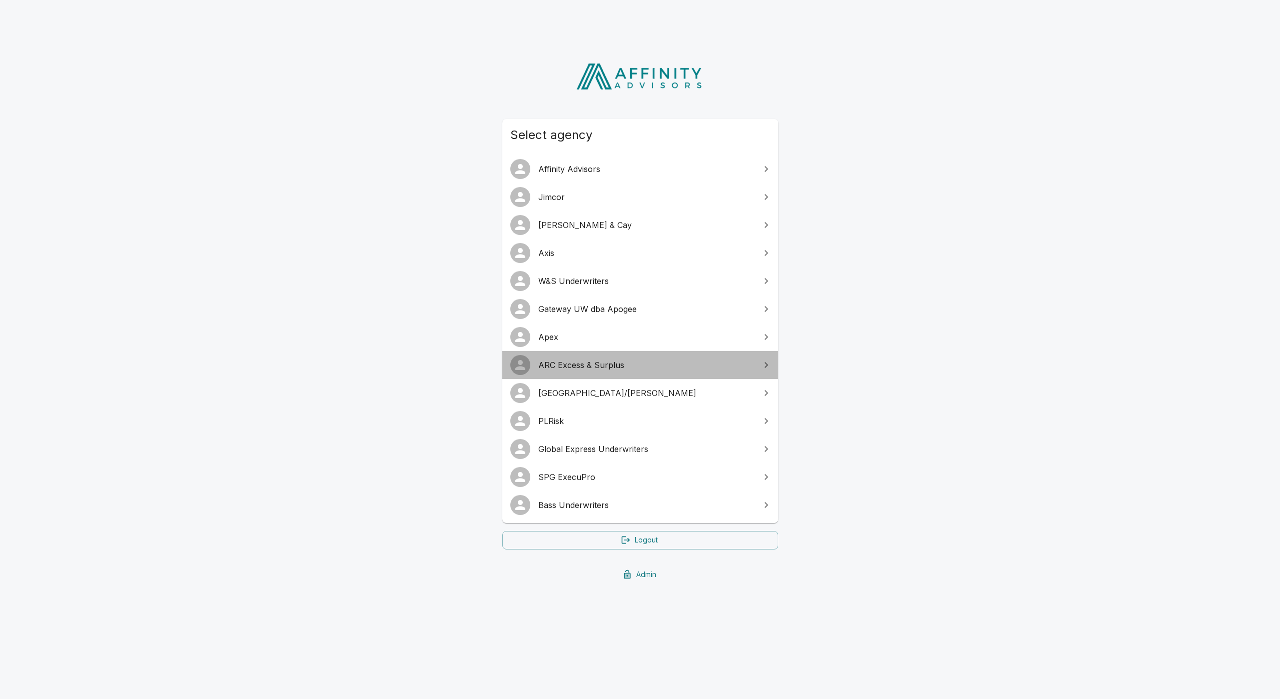
click at [572, 368] on span "ARC Excess & Surplus" at bounding box center [646, 365] width 216 height 12
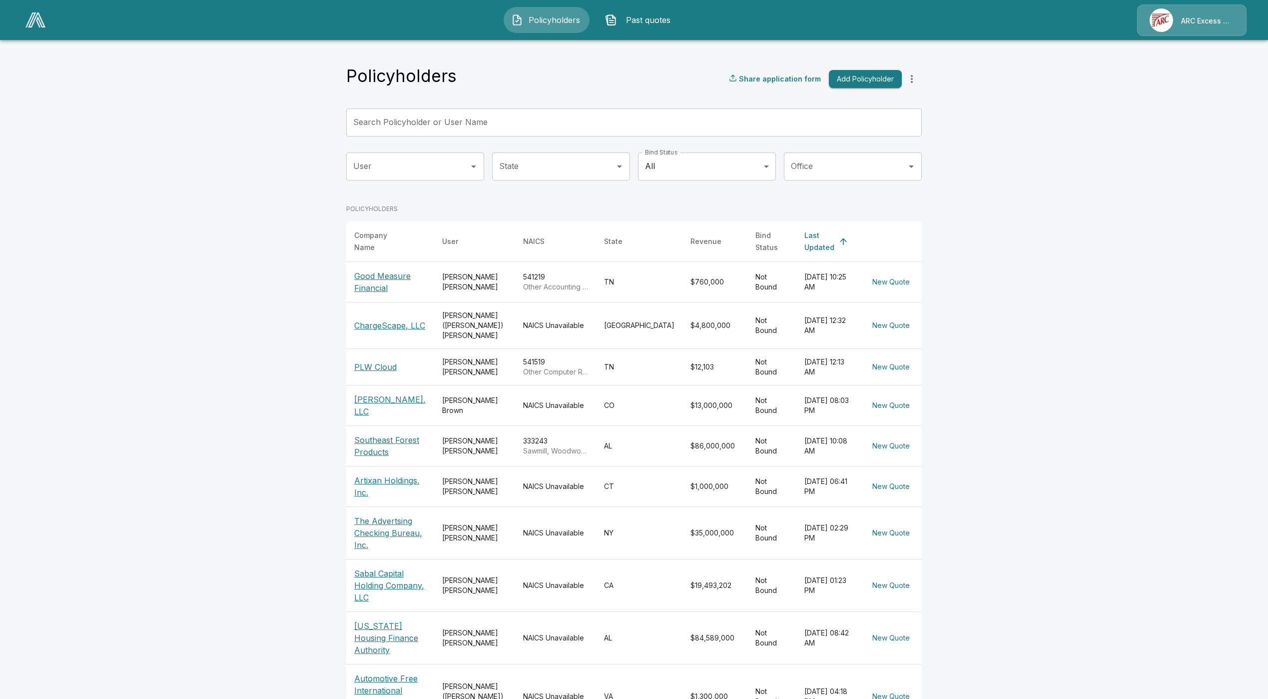
click at [1198, 17] on p "ARC Excess & Surplus" at bounding box center [1207, 21] width 53 height 10
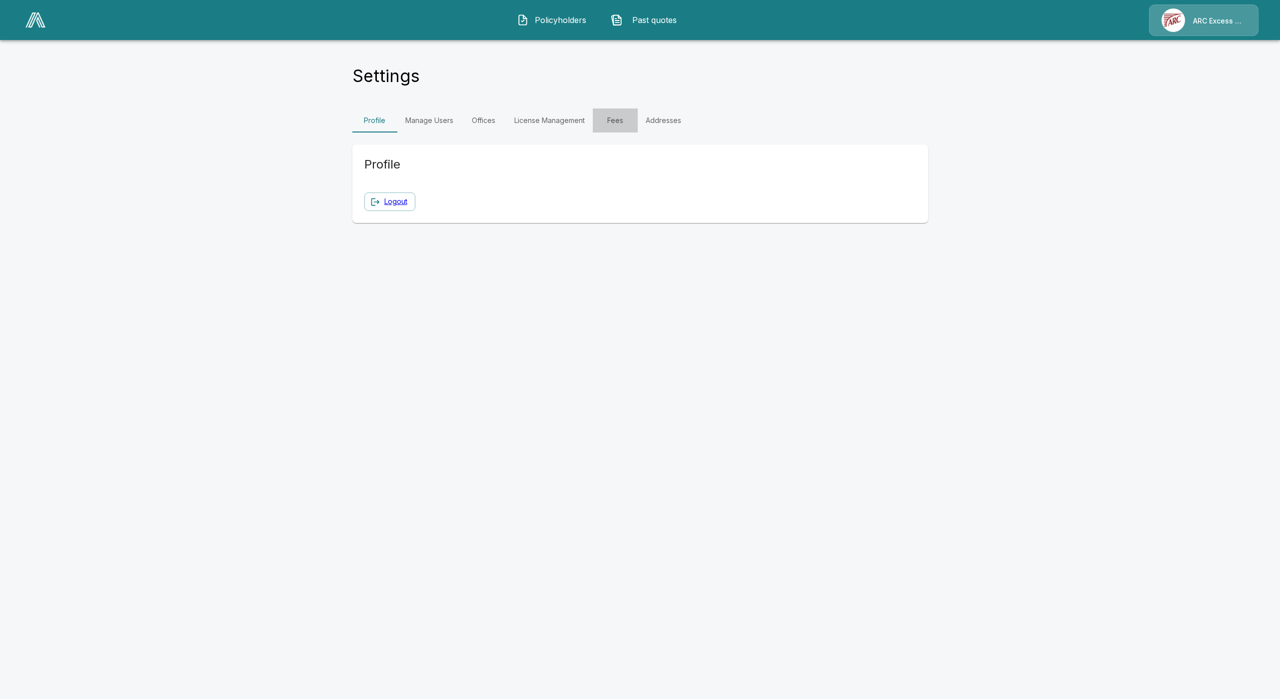
click at [620, 118] on link "Fees" at bounding box center [615, 120] width 45 height 24
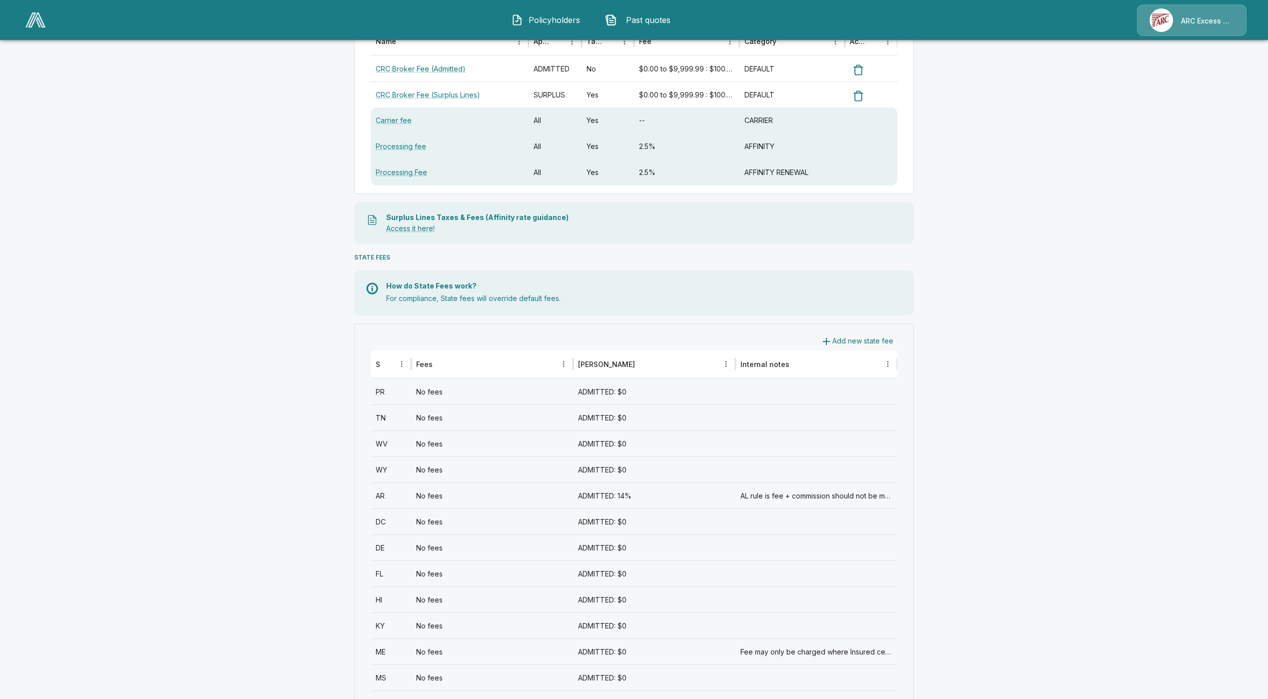
scroll to position [150, 0]
click at [461, 417] on div "No fees" at bounding box center [492, 415] width 162 height 26
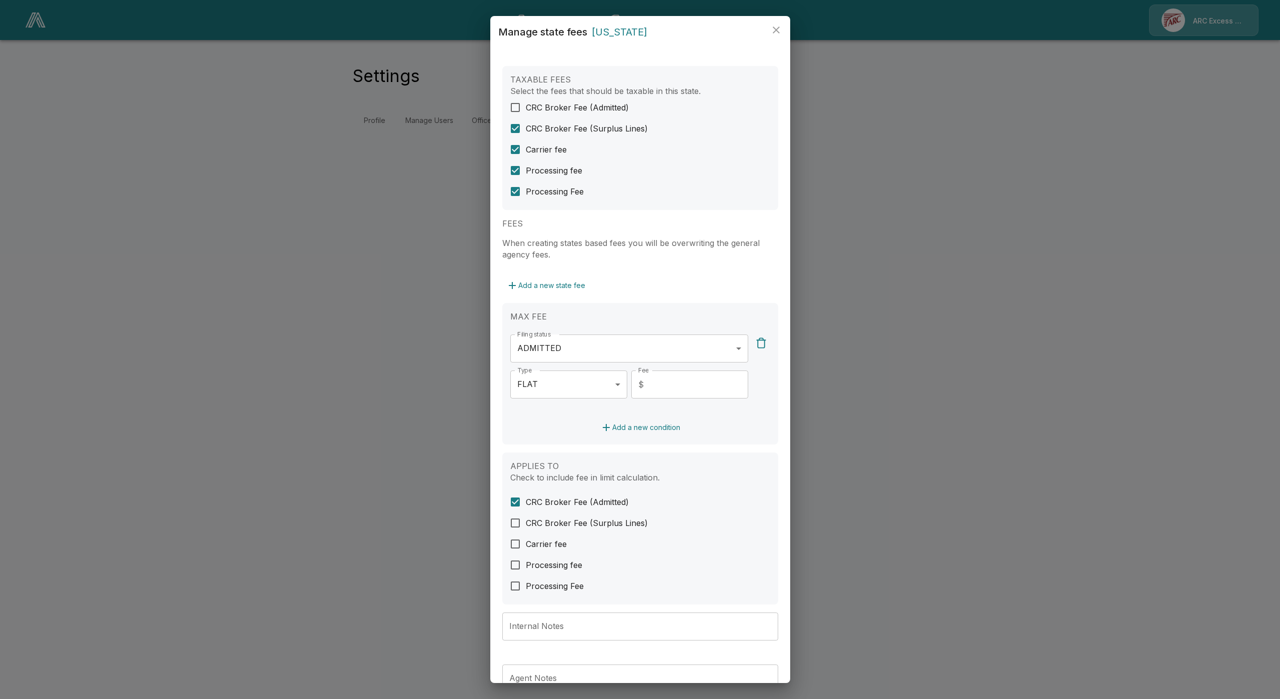
click at [774, 33] on icon "close" at bounding box center [776, 30] width 12 height 12
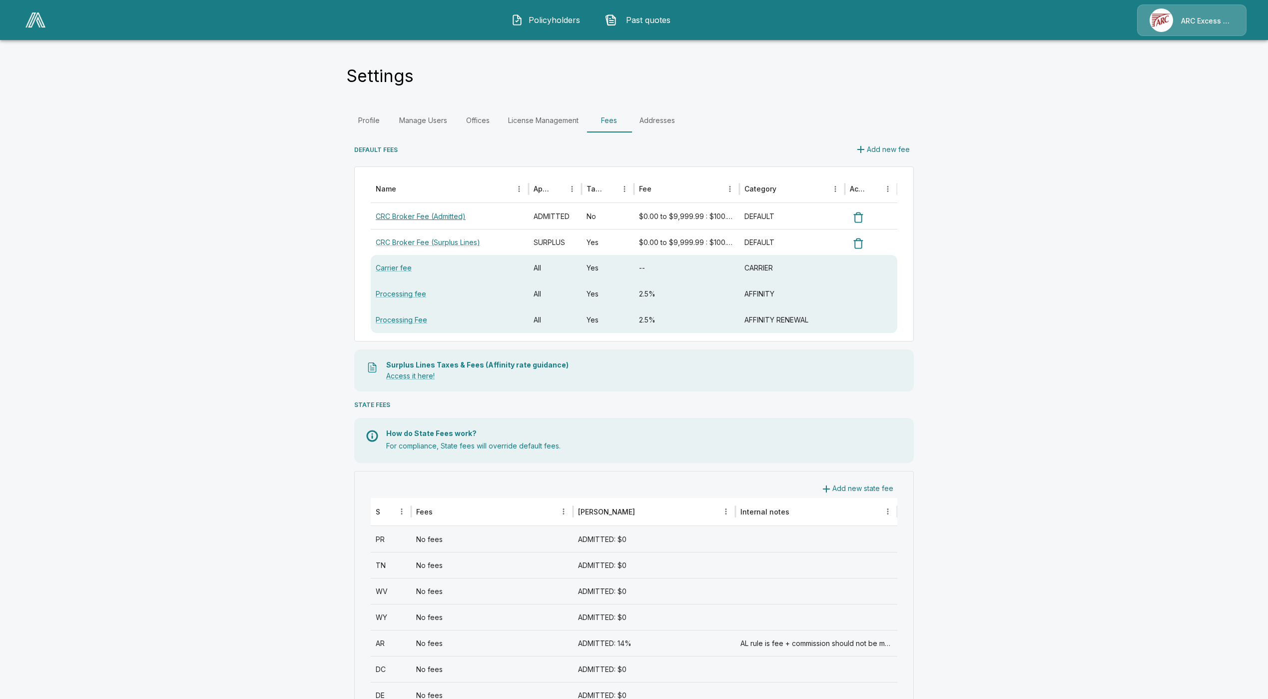
click at [427, 216] on link "CRC Broker Fee (Admitted)" at bounding box center [421, 216] width 90 height 8
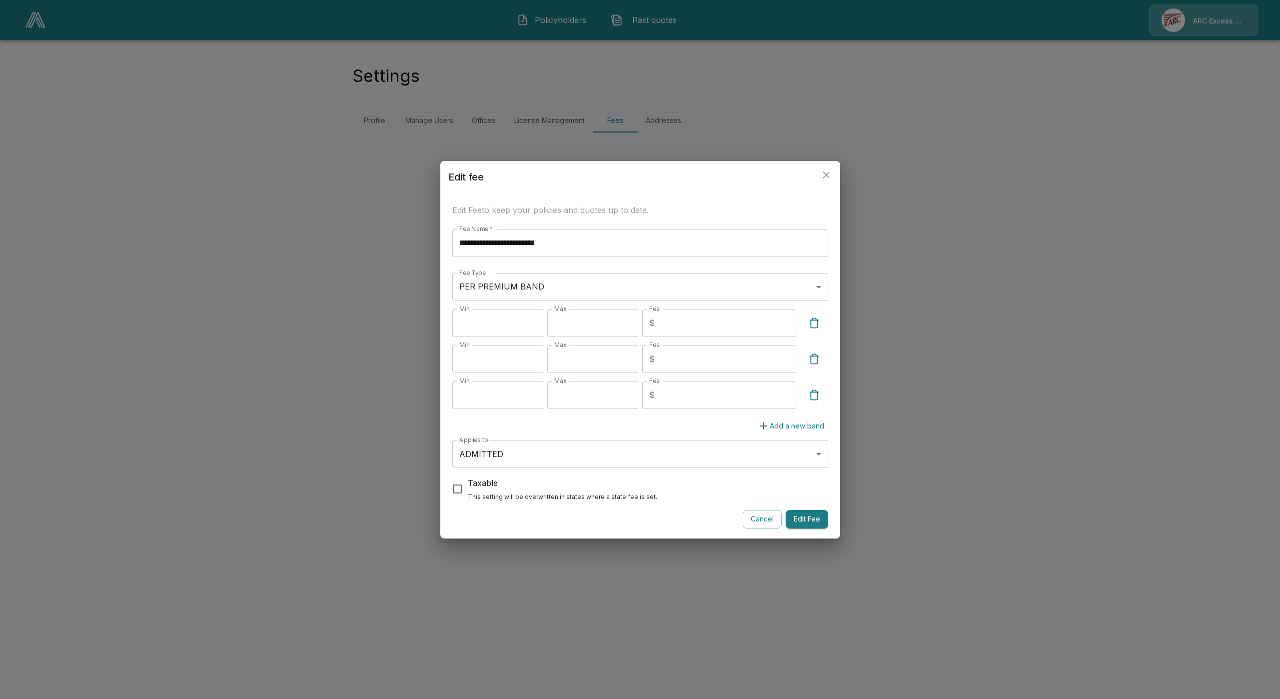
click at [758, 523] on button "Cancel" at bounding box center [762, 519] width 39 height 18
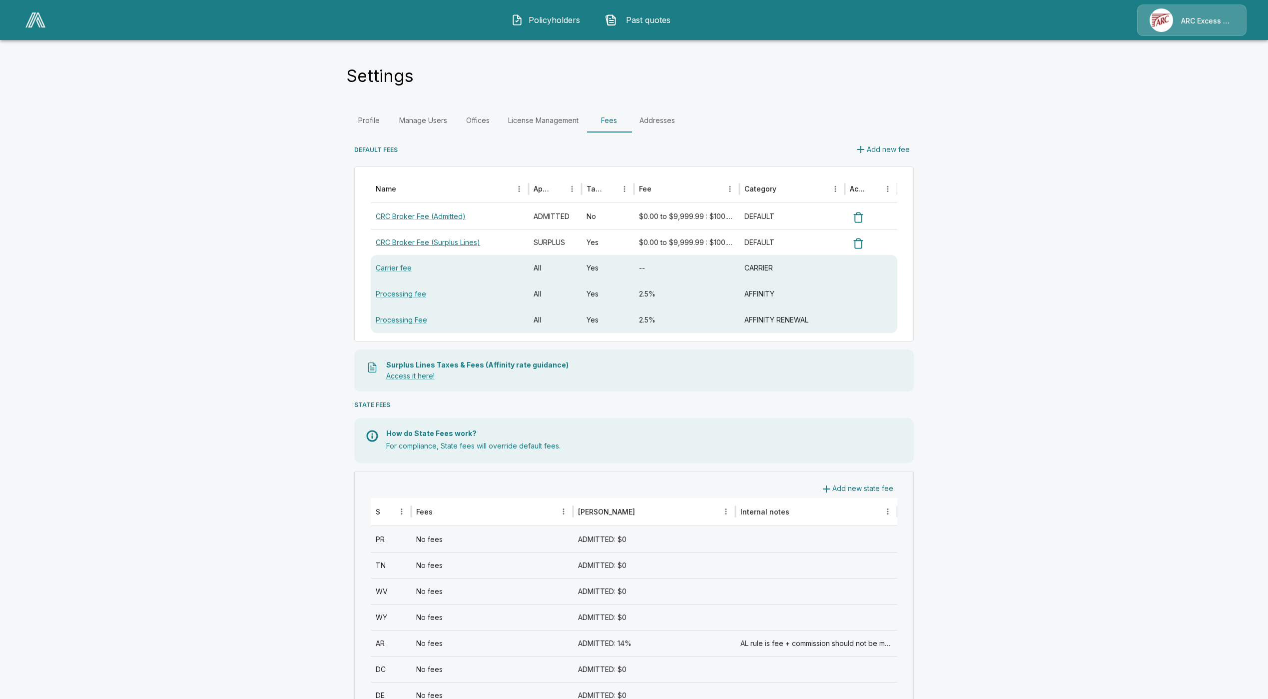
click at [458, 246] on link "CRC Broker Fee (Surplus Lines)" at bounding box center [428, 242] width 104 height 8
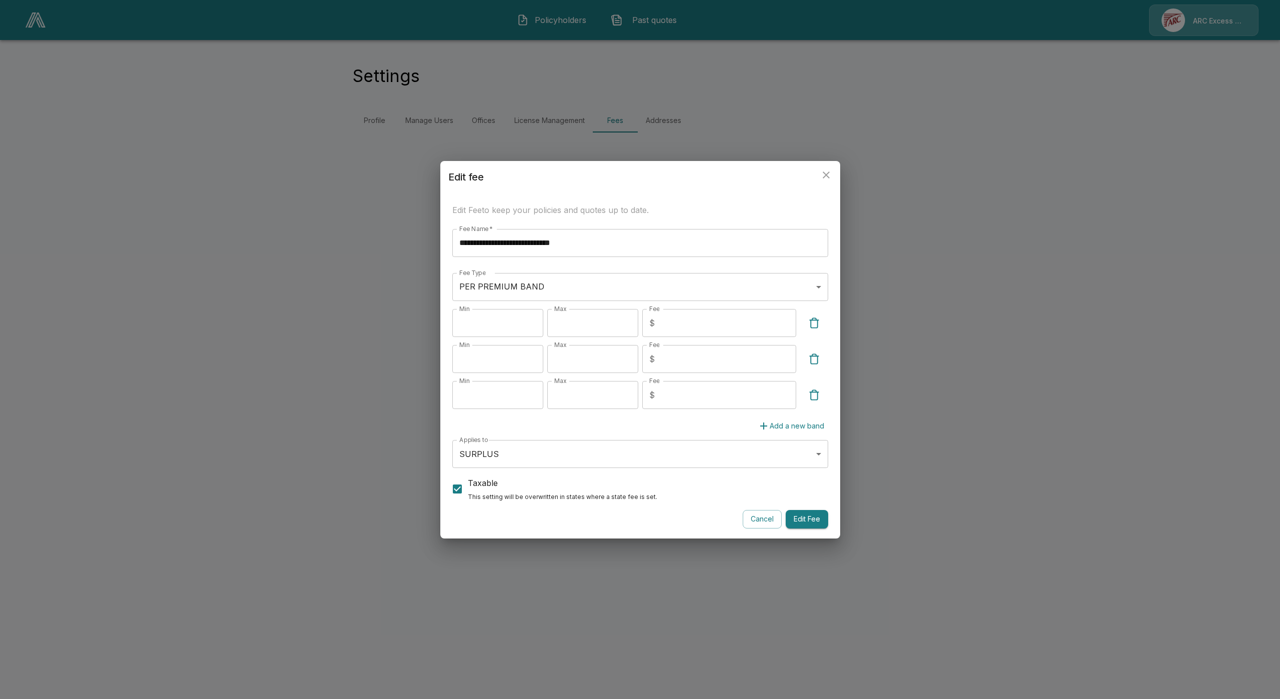
drag, startPoint x: 768, startPoint y: 523, endPoint x: 767, endPoint y: 518, distance: 5.2
click at [767, 518] on button "Cancel" at bounding box center [762, 519] width 39 height 18
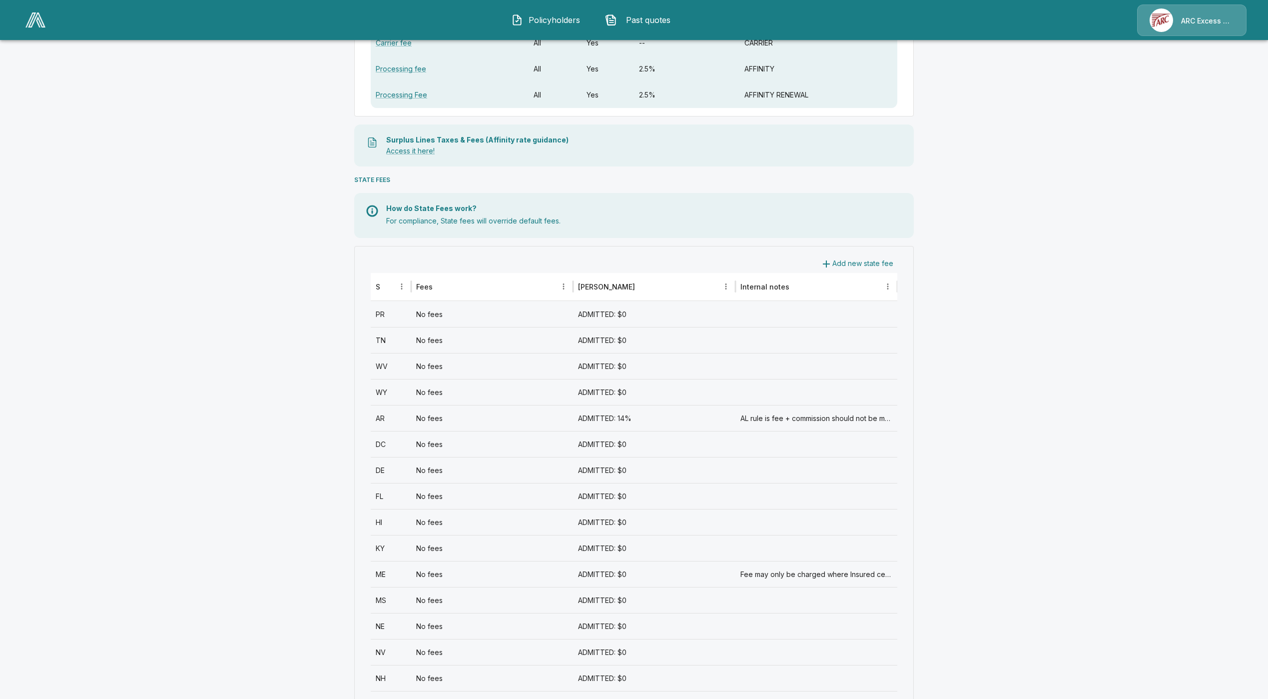
drag, startPoint x: 295, startPoint y: 335, endPoint x: 291, endPoint y: 341, distance: 6.8
click at [293, 338] on main "Settings Profile Manage Users Offices License Management Fees Addresses DEFAULT…" at bounding box center [634, 494] width 1268 height 1438
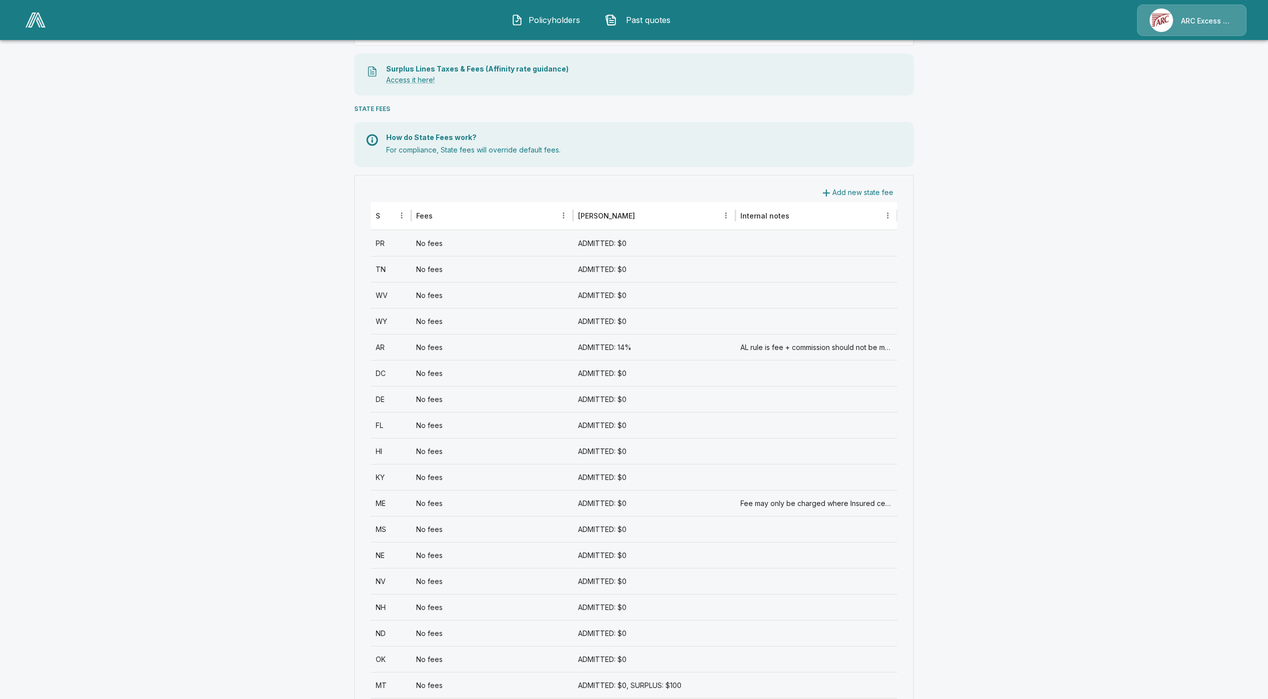
scroll to position [289, 0]
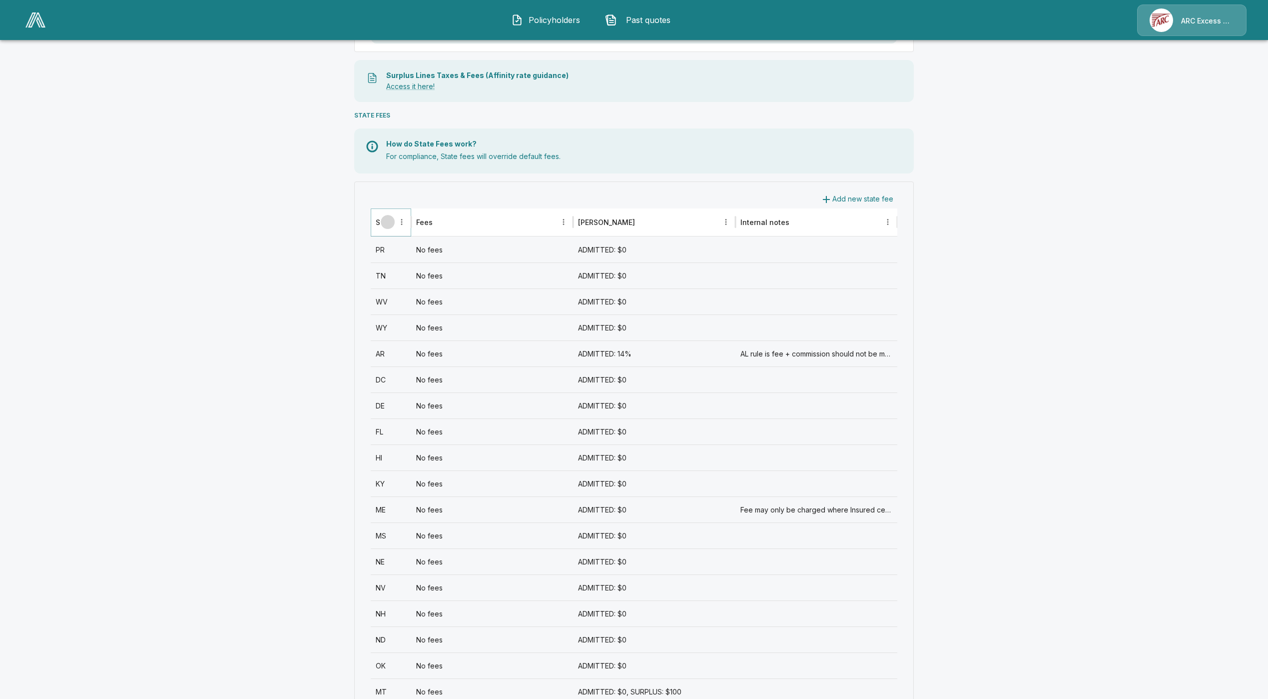
click at [391, 221] on icon "Sort" at bounding box center [388, 222] width 6 height 6
click at [189, 288] on main "Settings Profile Manage Users Offices License Management Fees Addresses DEFAULT…" at bounding box center [634, 430] width 1268 height 1438
